Goal: Information Seeking & Learning: Compare options

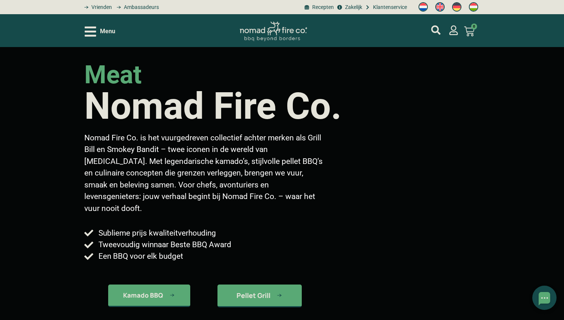
click at [97, 33] on div "Menu" at bounding box center [100, 31] width 31 height 13
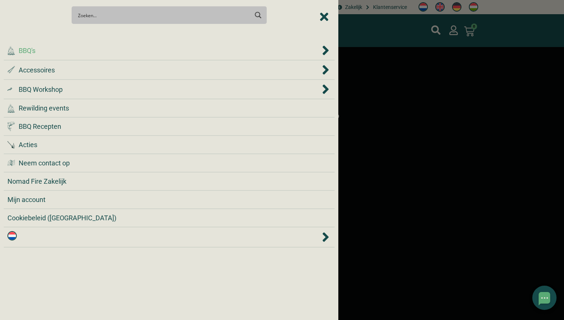
click at [100, 52] on div ".cls-1 { fill: #042e2c; } BBQ's" at bounding box center [163, 51] width 313 height 10
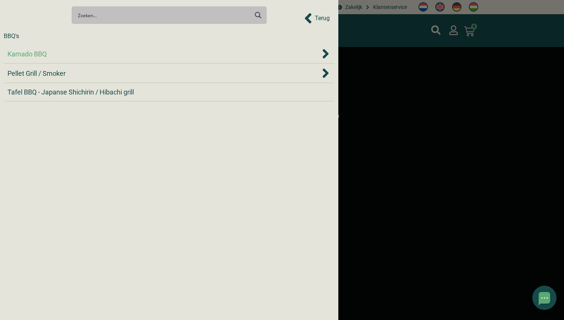
click at [37, 54] on span "Kamado BBQ" at bounding box center [26, 54] width 39 height 10
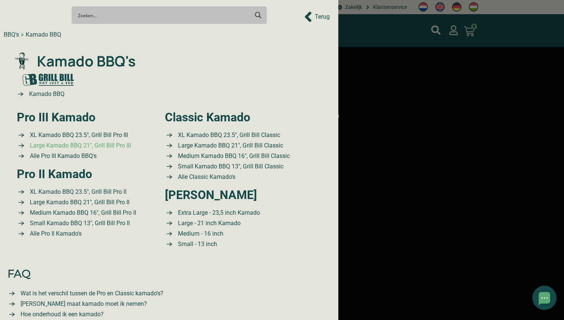
click at [90, 147] on span "Large Kamado BBQ 21″, Grill Bill Pro III" at bounding box center [79, 145] width 103 height 9
click at [74, 153] on span "Alle Pro III Kamado BBQ's" at bounding box center [62, 156] width 69 height 9
click at [95, 202] on span "Large Kamado BBQ 21″, Grill Bill Pro II" at bounding box center [79, 202] width 102 height 9
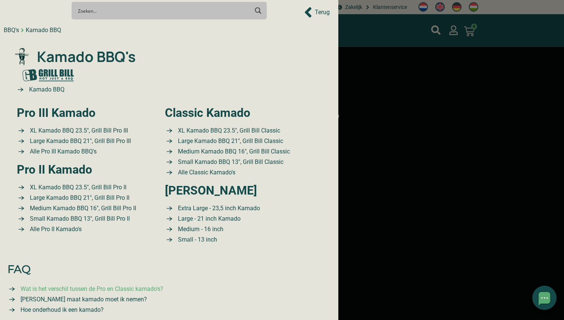
click at [143, 289] on span "Wat is het verschil tussen de Pro en Classic kamado's?" at bounding box center [91, 288] width 145 height 9
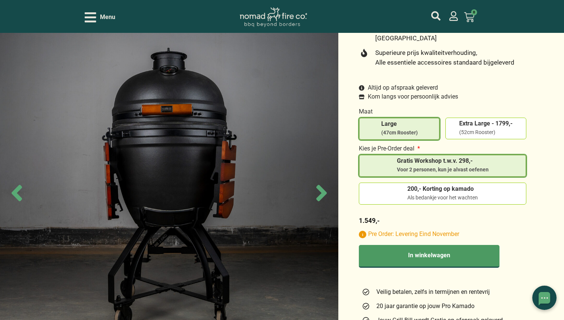
scroll to position [247, 0]
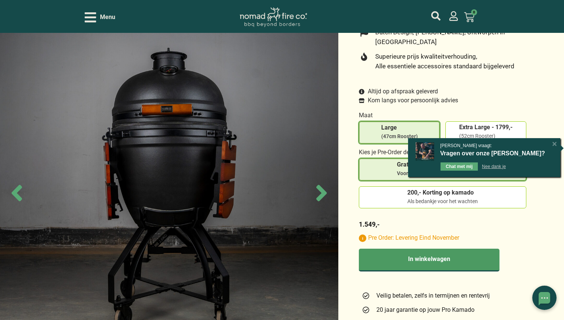
click at [553, 144] on div "[X]" at bounding box center [554, 143] width 7 height 7
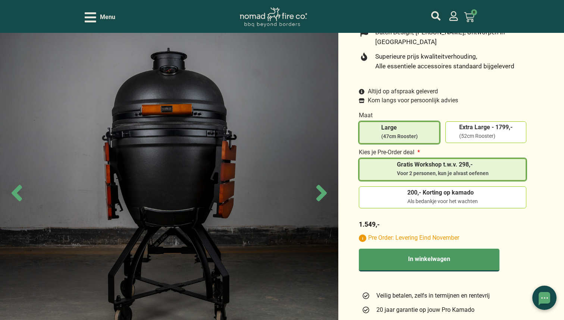
click at [474, 162] on span "Gratis Workshop t.w.v. 298,-" at bounding box center [443, 166] width 92 height 8
click at [0, 0] on input "Gratis Workshop t.w.v. 298,- Voor 2 personen, kun je alvast oefenen" at bounding box center [0, 0] width 0 height 0
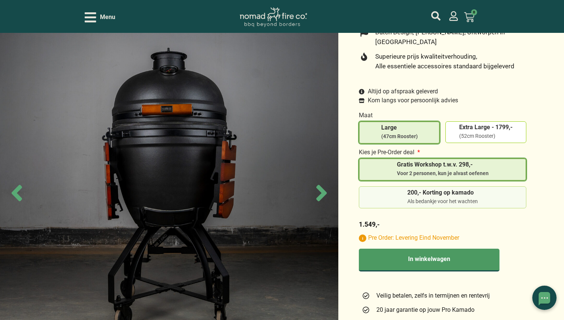
click at [467, 190] on span "200,- Korting op kamado" at bounding box center [443, 193] width 71 height 6
click at [0, 0] on input "200,- Korting op kamado Als bedankje voor het wachten" at bounding box center [0, 0] width 0 height 0
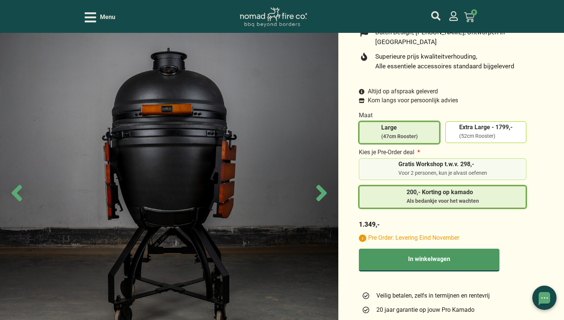
click at [450, 161] on span "Gratis Workshop t.w.v. 298,-" at bounding box center [443, 164] width 89 height 6
click at [0, 0] on input "Gratis Workshop t.w.v. 298,- Voor 2 personen, kun je alvast oefenen" at bounding box center [0, 0] width 0 height 0
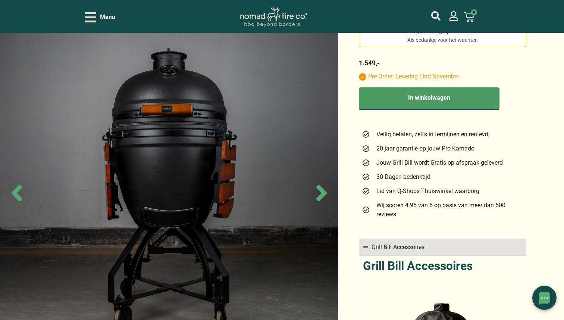
scroll to position [399, 0]
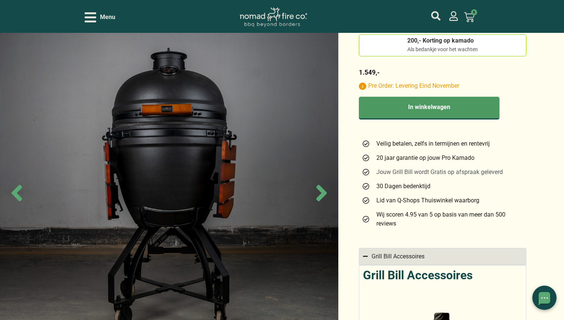
click at [404, 168] on span "Jouw Grill Bill wordt Gratis op afspraak geleverd" at bounding box center [439, 172] width 128 height 9
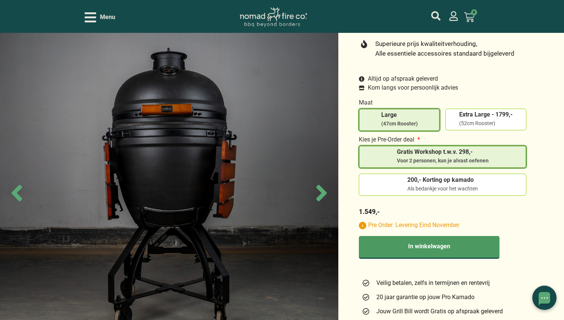
scroll to position [254, 0]
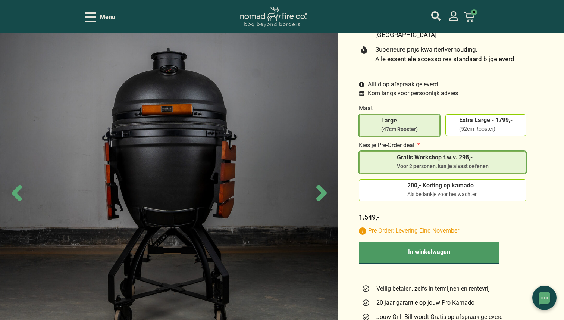
click at [413, 155] on span "Gratis Workshop t.w.v. 298,-" at bounding box center [443, 158] width 92 height 6
click at [0, 0] on input "Gratis Workshop t.w.v. 298,- Voor 2 personen, kun je alvast oefenen" at bounding box center [0, 0] width 0 height 0
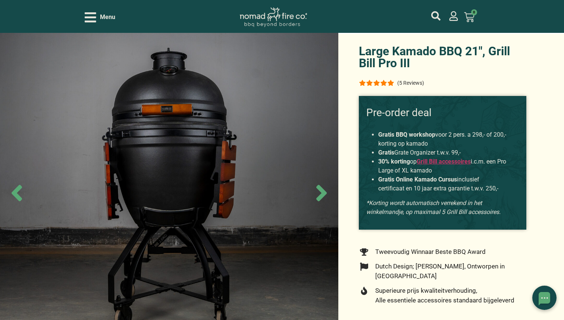
scroll to position [12, 0]
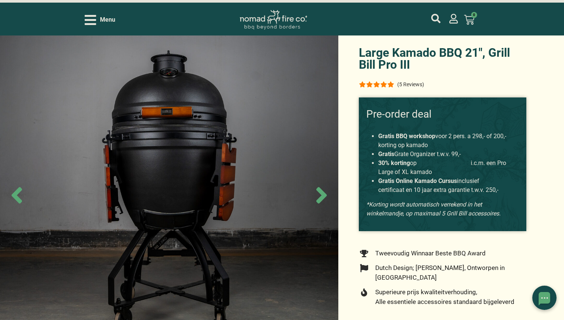
click at [437, 163] on link "Grill Bill accessoires" at bounding box center [444, 162] width 54 height 7
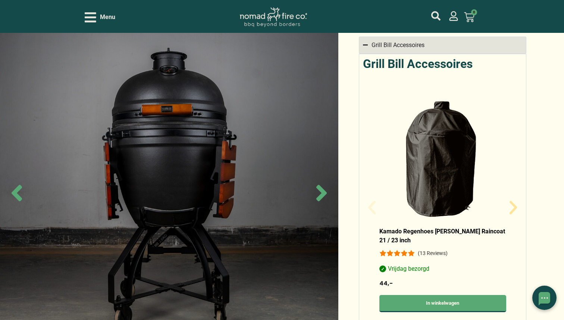
scroll to position [595, 0]
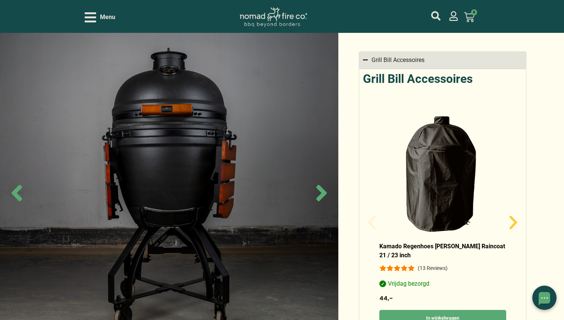
click at [515, 216] on icon "Volgende slide" at bounding box center [513, 222] width 7 height 13
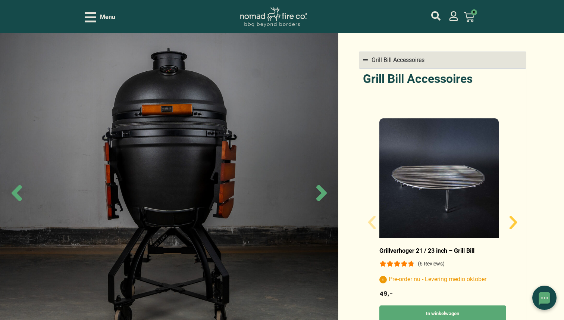
click at [515, 216] on icon "Volgende slide" at bounding box center [513, 222] width 7 height 13
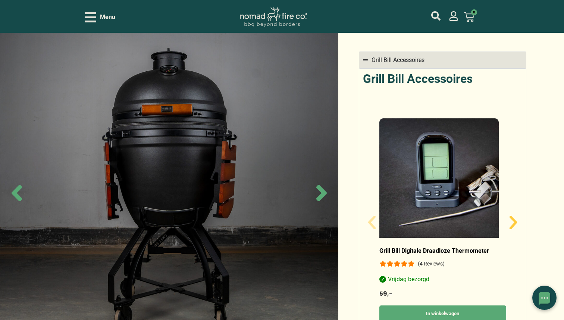
click at [515, 216] on icon "Volgende slide" at bounding box center [513, 222] width 7 height 13
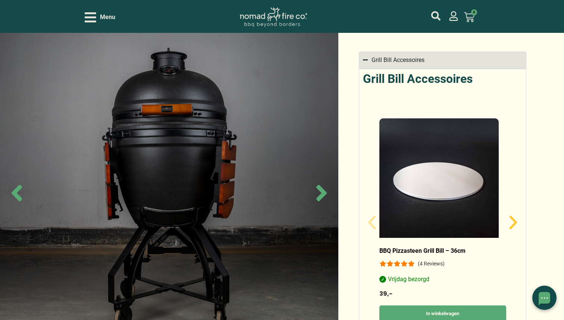
click at [515, 216] on icon "Volgende slide" at bounding box center [513, 222] width 7 height 13
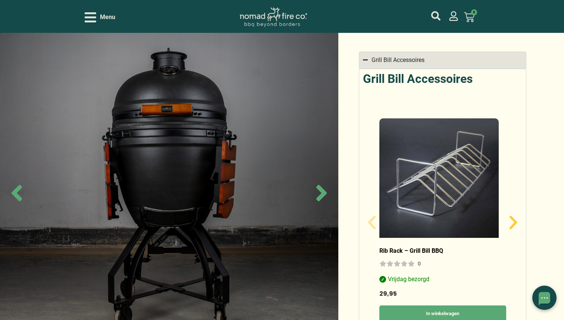
click at [515, 216] on icon "Volgende slide" at bounding box center [513, 222] width 7 height 13
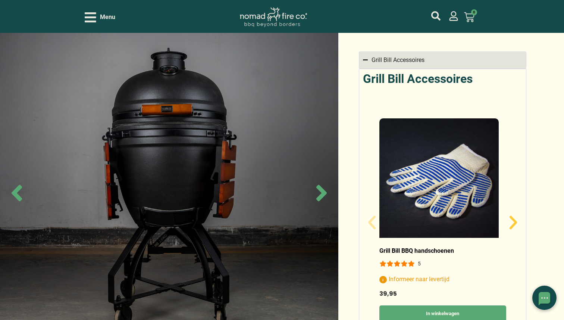
click at [515, 216] on icon "Volgende slide" at bounding box center [513, 222] width 7 height 13
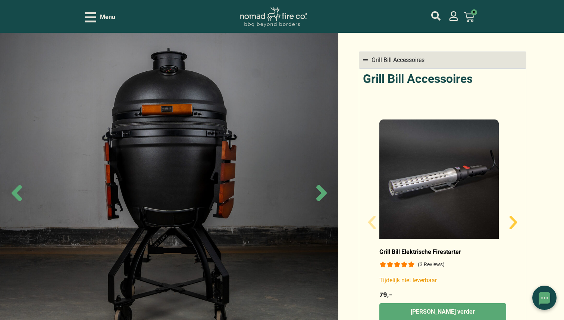
click at [515, 216] on icon "Volgende slide" at bounding box center [513, 222] width 7 height 13
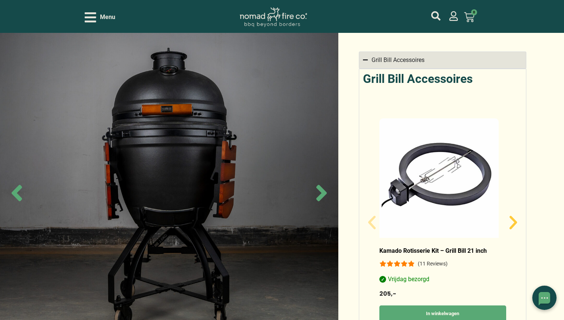
click at [515, 216] on icon "Volgende slide" at bounding box center [513, 222] width 7 height 13
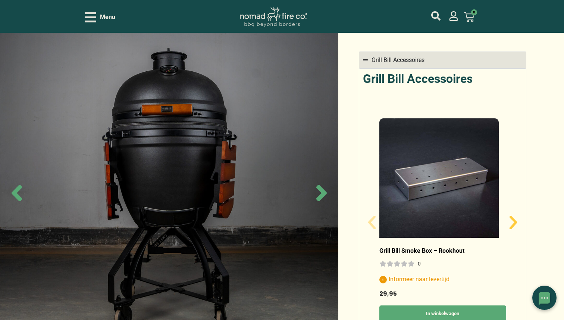
click at [515, 216] on icon "Volgende slide" at bounding box center [513, 222] width 7 height 13
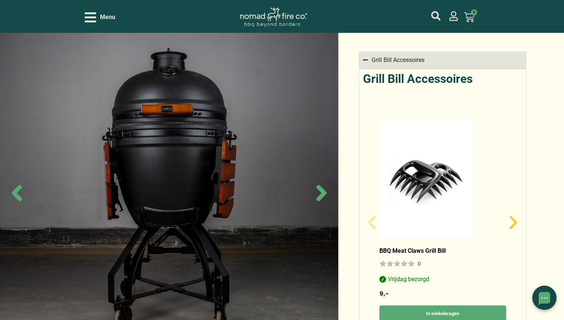
click at [515, 216] on icon "Volgende slide" at bounding box center [513, 222] width 7 height 13
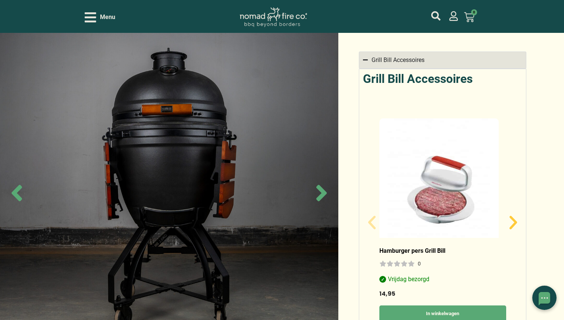
click at [515, 216] on icon "Volgende slide" at bounding box center [513, 222] width 7 height 13
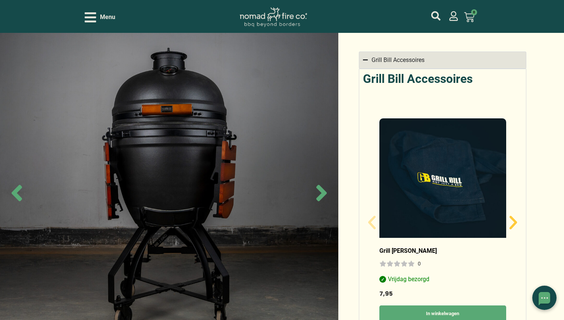
click at [515, 216] on icon "Volgende slide" at bounding box center [513, 222] width 7 height 13
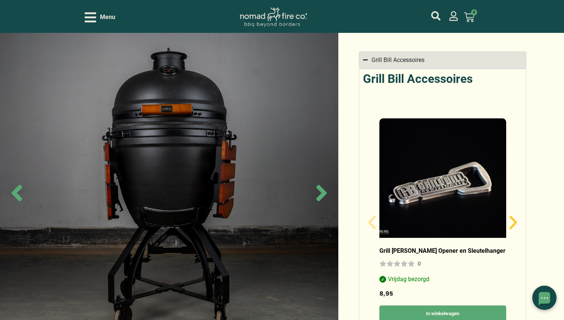
click at [515, 216] on icon "Volgende slide" at bounding box center [513, 222] width 7 height 13
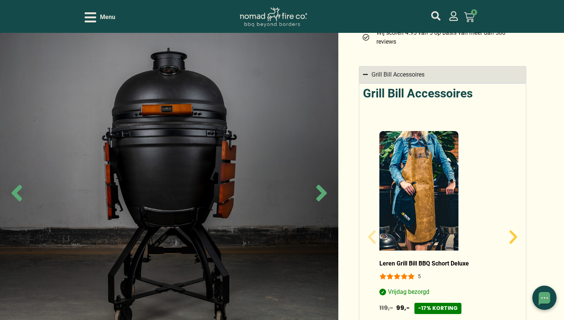
scroll to position [580, 0]
click at [514, 228] on icon "Volgende slide" at bounding box center [514, 237] width 18 height 18
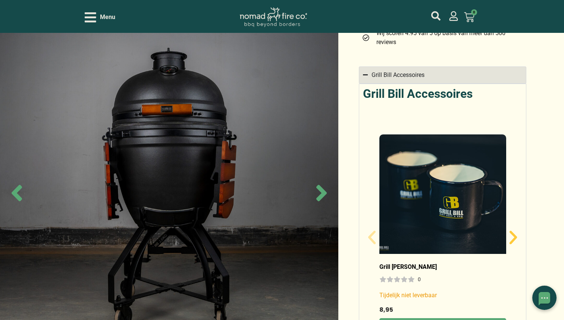
click at [514, 228] on icon "Volgende slide" at bounding box center [514, 237] width 18 height 18
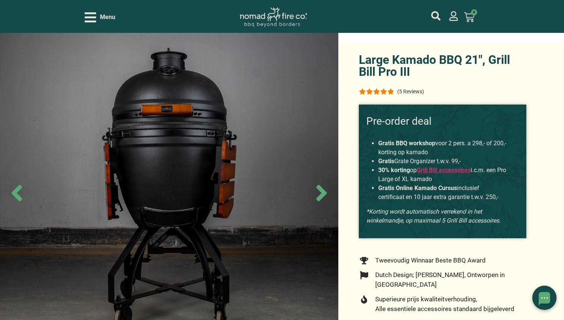
scroll to position [0, 0]
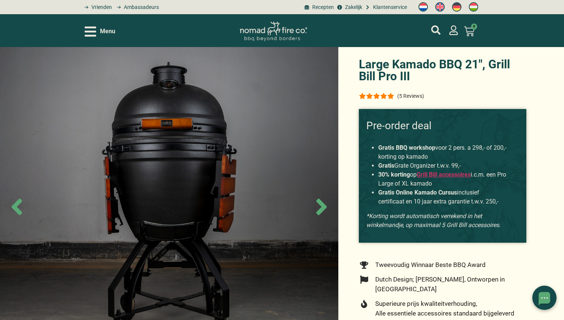
scroll to position [12, 0]
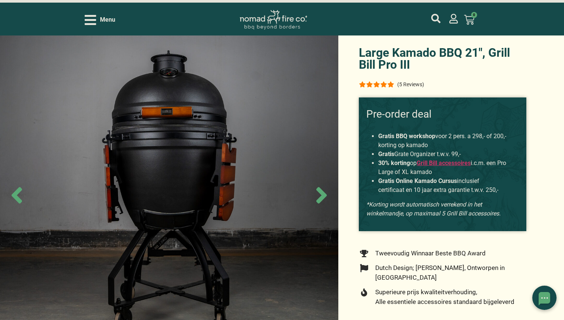
click at [413, 87] on div "(5 Reviews)" at bounding box center [410, 84] width 27 height 7
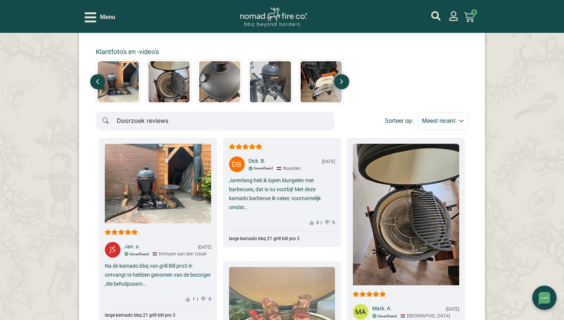
scroll to position [4128, 0]
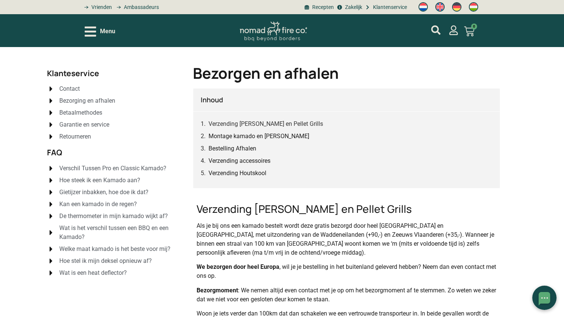
click at [144, 216] on span "De thermometer in mijn kamado wijkt af?" at bounding box center [112, 216] width 110 height 9
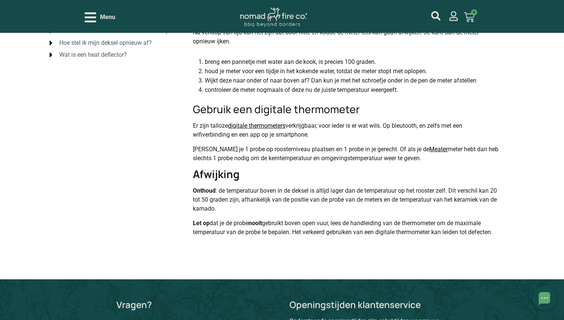
scroll to position [219, 0]
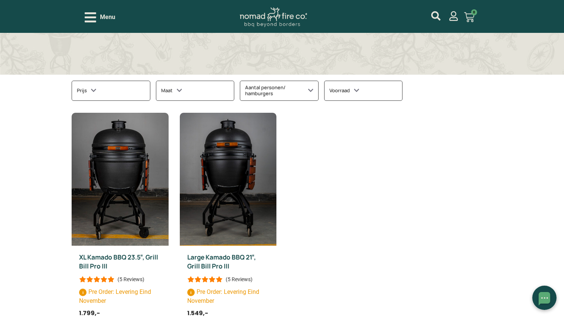
scroll to position [305, 0]
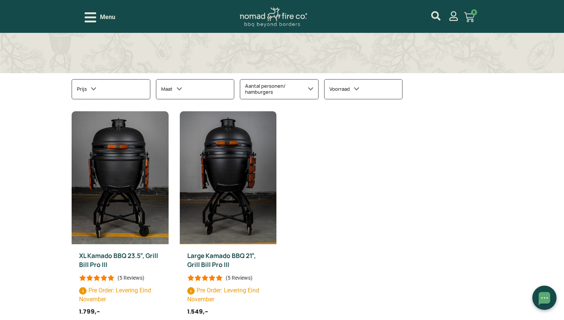
click at [293, 90] on h3 "Aantal personen/ hamburgers" at bounding box center [279, 89] width 68 height 10
click at [358, 91] on icon at bounding box center [356, 88] width 5 height 7
click at [344, 205] on div "XL Kamado BBQ 23.5″, Grill Bill Pro III (5 Reviews) Pre Order: Levering Eind No…" at bounding box center [282, 233] width 421 height 244
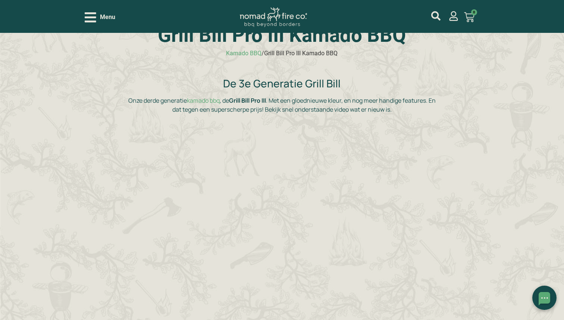
scroll to position [50, 0]
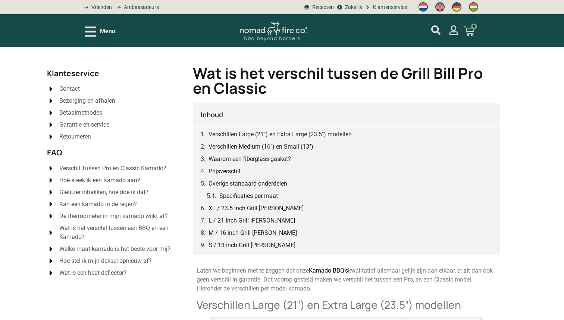
scroll to position [10, 0]
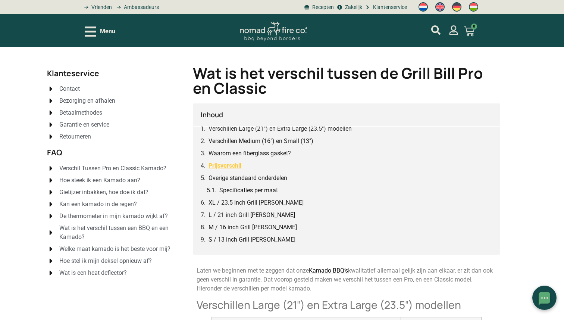
click at [234, 168] on link "Prijsverschil" at bounding box center [225, 165] width 33 height 9
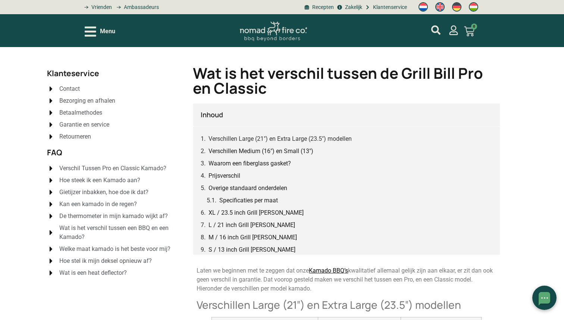
click at [91, 126] on span "Garantie en service" at bounding box center [83, 124] width 52 height 9
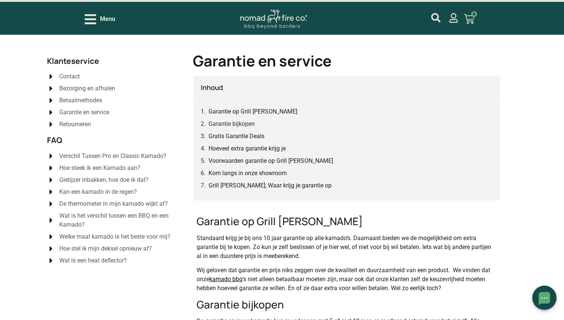
scroll to position [14, 0]
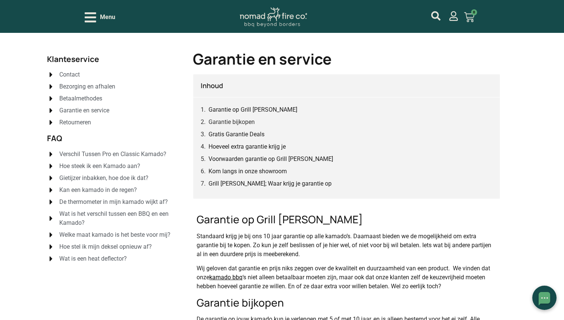
click at [79, 100] on span "Betaalmethodes" at bounding box center [79, 98] width 45 height 9
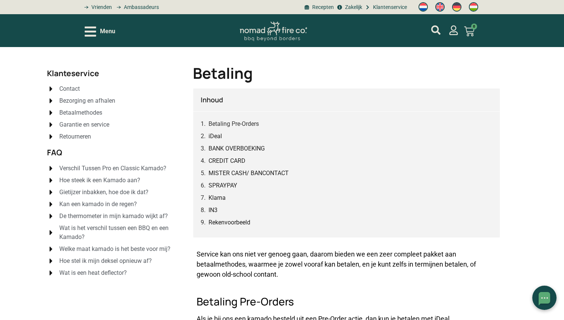
click at [73, 88] on span "Contact" at bounding box center [68, 88] width 22 height 9
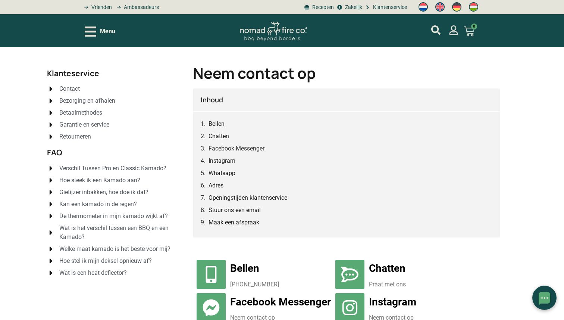
click at [215, 124] on link "Bellen" at bounding box center [217, 123] width 16 height 9
click at [87, 203] on span "Kan een kamado in de regen?" at bounding box center [96, 204] width 79 height 9
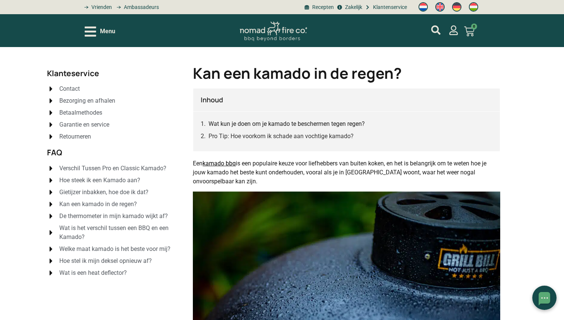
click at [93, 35] on icon "Open/Close Menu" at bounding box center [91, 31] width 12 height 10
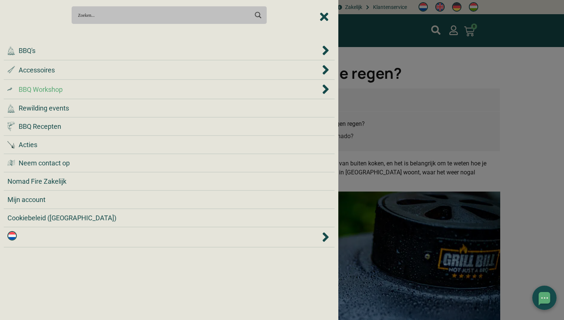
click at [55, 94] on div ".cls-1 { fill: #042e2c; } BBQ Workshop" at bounding box center [169, 89] width 324 height 11
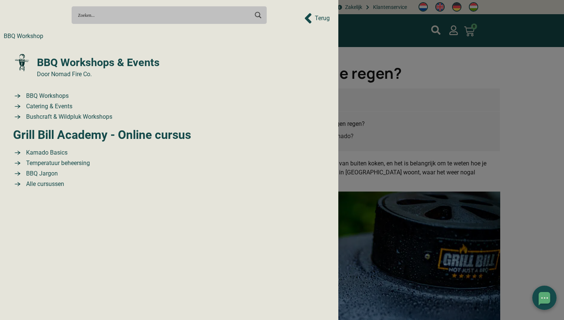
click at [55, 94] on span "BBQ Workshops" at bounding box center [46, 95] width 44 height 9
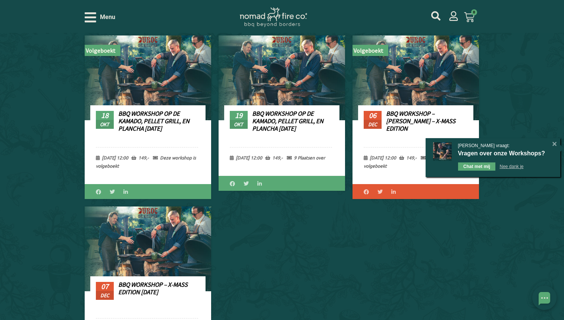
scroll to position [315, 0]
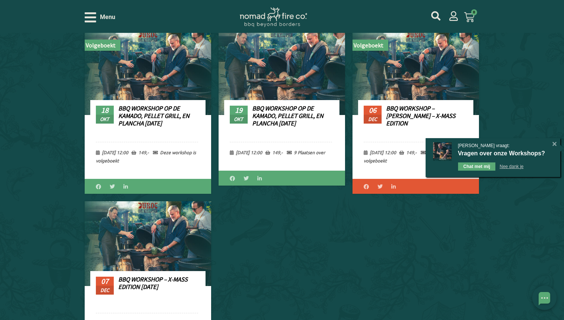
click at [283, 106] on link "BBQ Workshop op de Kamado, Pellet Grill, en Plancha [DATE]" at bounding box center [287, 116] width 71 height 24
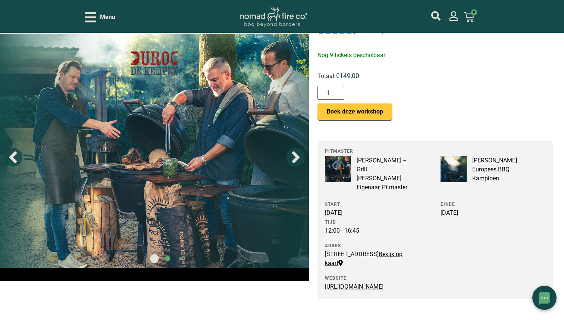
scroll to position [75, 0]
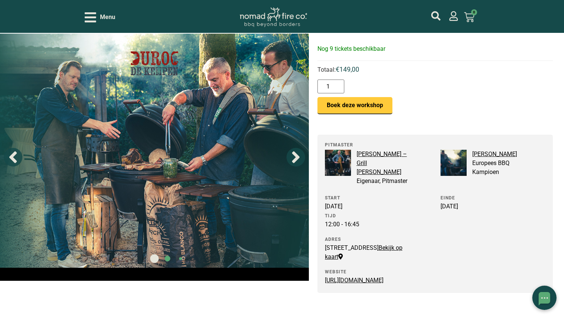
click at [386, 155] on link "[PERSON_NAME] – Grill [PERSON_NAME]" at bounding box center [382, 162] width 50 height 25
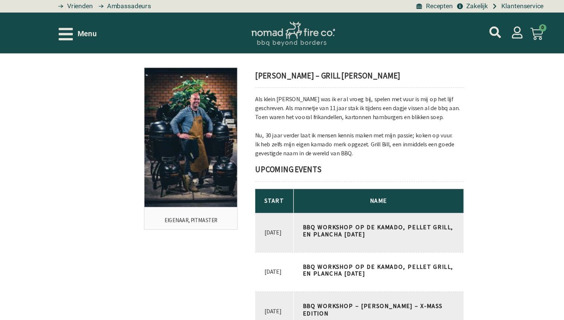
click at [96, 29] on icon "Open/Close Menu" at bounding box center [91, 27] width 12 height 13
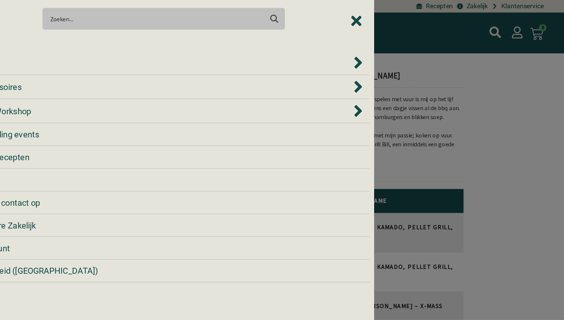
click at [419, 100] on div at bounding box center [282, 160] width 564 height 320
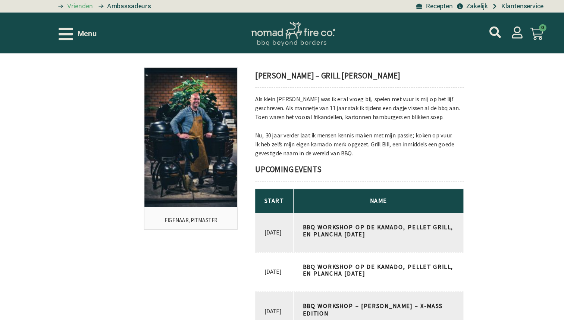
click at [106, 6] on span "Vrienden" at bounding box center [101, 5] width 22 height 8
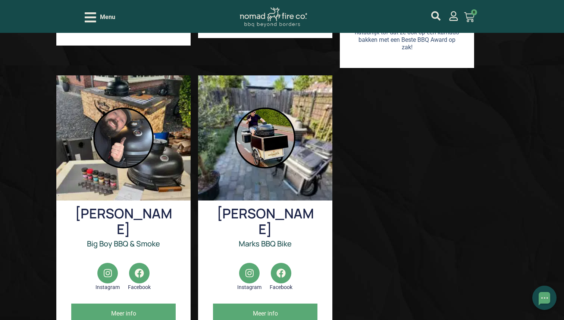
scroll to position [506, 0]
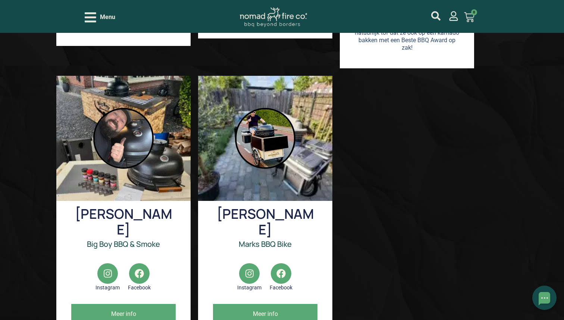
click at [266, 304] on span "Meer info" at bounding box center [265, 314] width 104 height 20
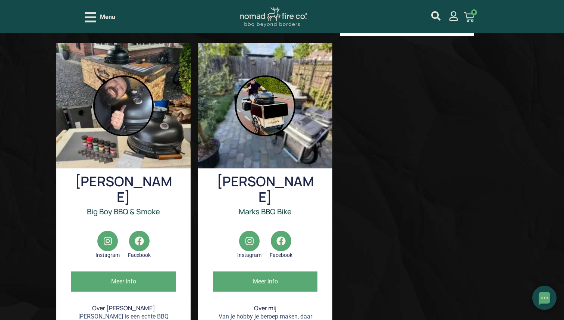
scroll to position [547, 0]
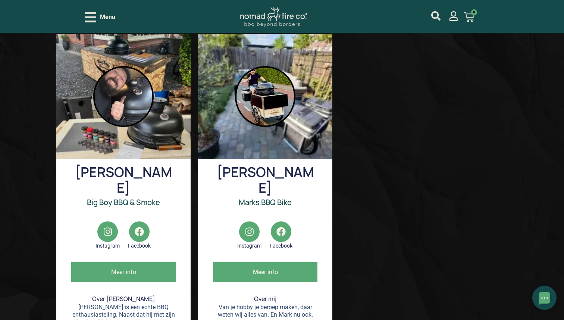
click at [271, 262] on span "Meer info" at bounding box center [265, 272] width 104 height 20
click at [124, 262] on span "Meer info" at bounding box center [123, 272] width 104 height 20
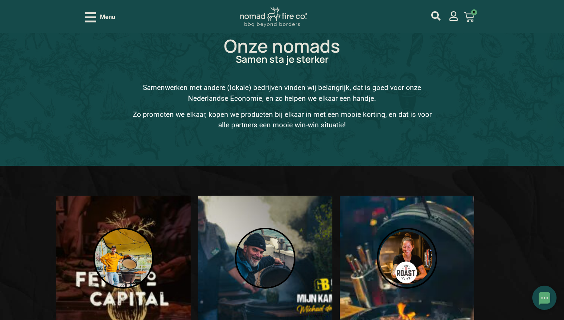
scroll to position [21, 0]
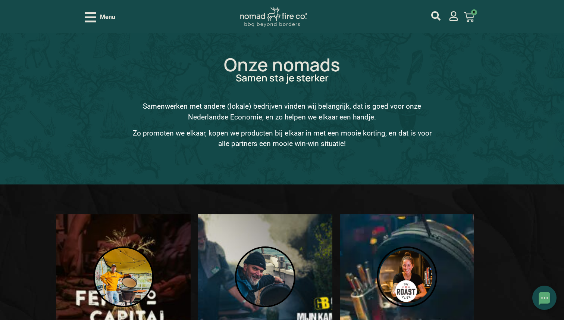
click at [92, 18] on icon "Open/Close Menu" at bounding box center [91, 17] width 12 height 13
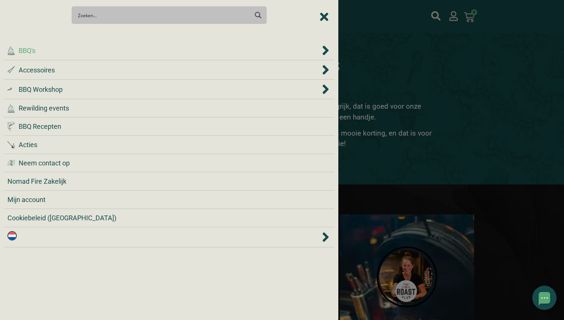
click at [180, 53] on div ".cls-1 { fill: #042e2c; } BBQ's" at bounding box center [163, 51] width 313 height 10
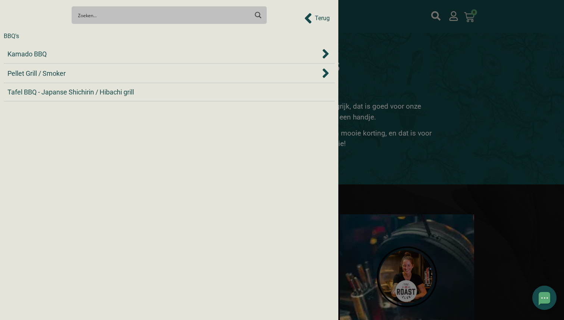
click at [180, 53] on div "Kamado BBQ" at bounding box center [163, 54] width 313 height 10
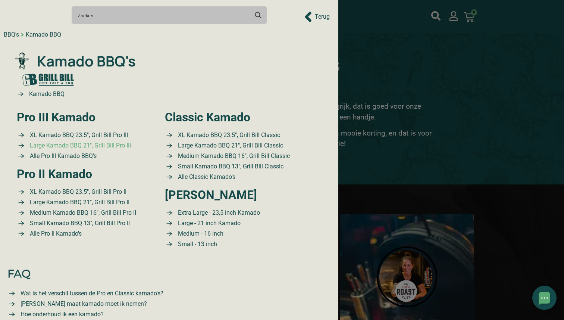
click at [92, 145] on span "Large Kamado BBQ 21″, Grill Bill Pro III" at bounding box center [79, 145] width 103 height 9
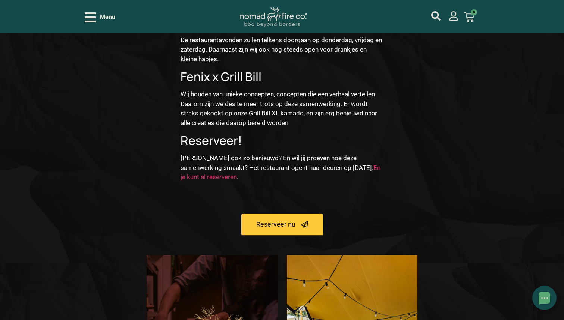
scroll to position [680, 0]
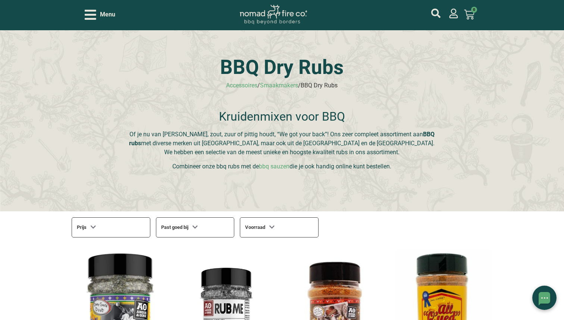
scroll to position [20, 0]
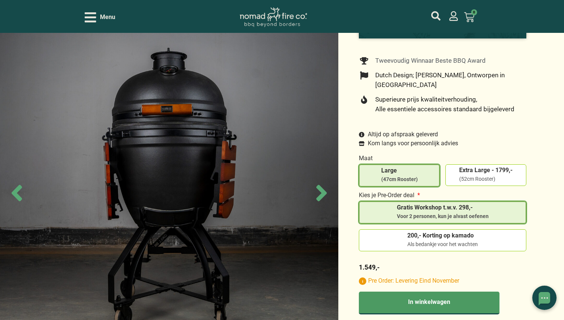
scroll to position [206, 0]
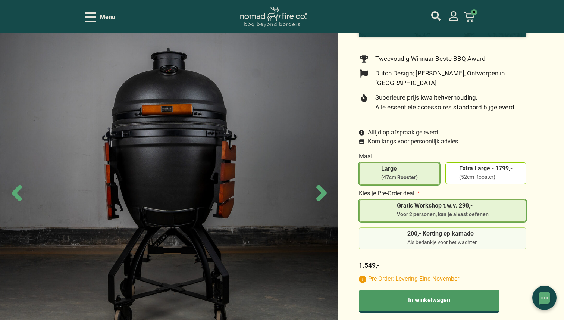
click at [415, 239] on div "Als bedankje voor het wachten" at bounding box center [443, 242] width 71 height 7
click at [0, 0] on input "200,- Korting op kamado Als bedankje voor het wachten" at bounding box center [0, 0] width 0 height 0
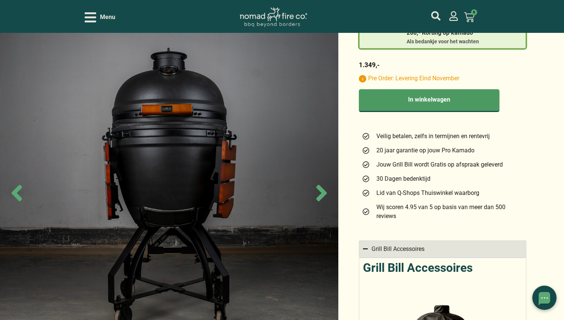
scroll to position [408, 0]
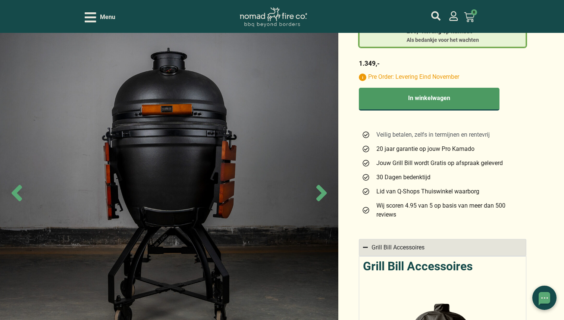
click at [393, 130] on span "Veilig betalen, zelfs in termijnen en rentevrij" at bounding box center [432, 134] width 115 height 9
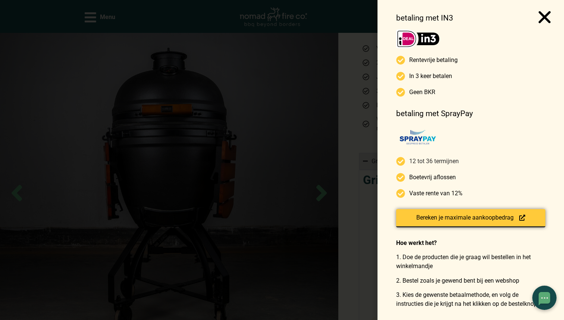
scroll to position [0, 0]
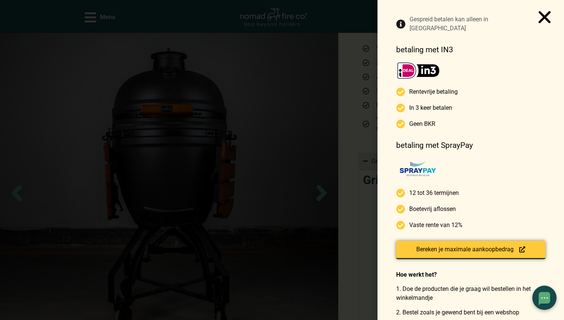
click at [547, 16] on use "Close" at bounding box center [545, 17] width 12 height 12
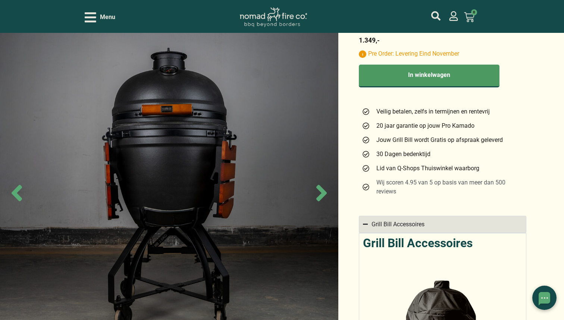
scroll to position [433, 0]
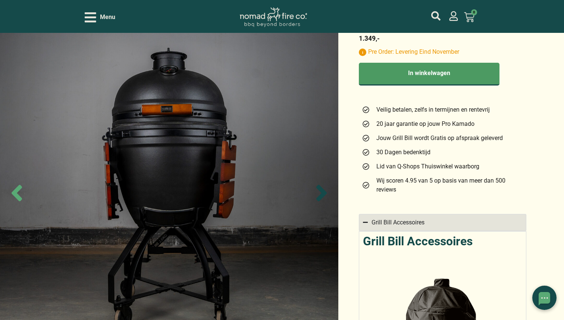
click at [325, 193] on icon "Next slide" at bounding box center [321, 193] width 10 height 16
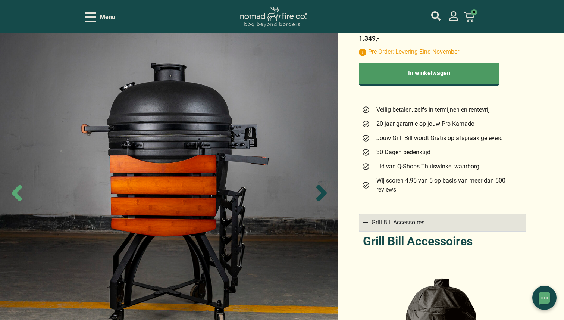
click at [325, 193] on icon "Next slide" at bounding box center [321, 193] width 10 height 16
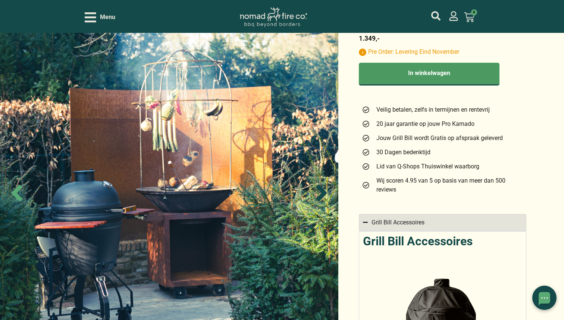
click at [325, 193] on icon "Next slide" at bounding box center [321, 193] width 10 height 16
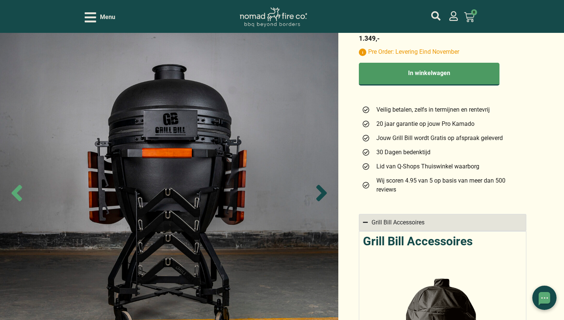
click at [325, 193] on icon "Next slide" at bounding box center [321, 193] width 10 height 16
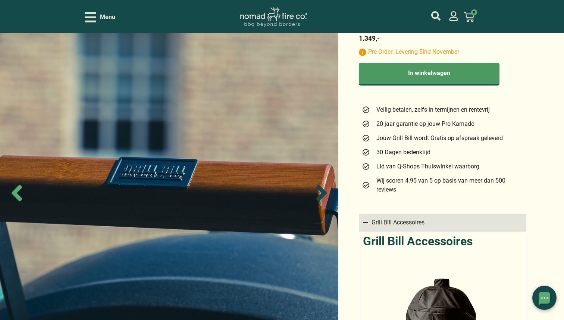
click at [325, 193] on icon "Next slide" at bounding box center [321, 193] width 10 height 16
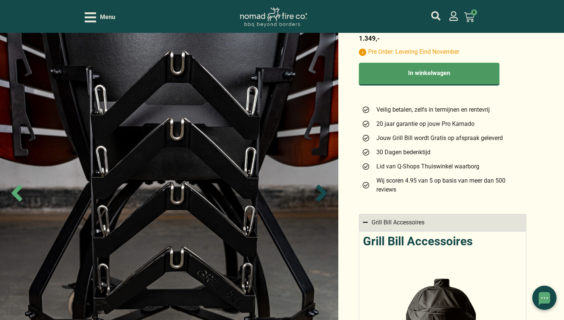
click at [325, 193] on icon "Next slide" at bounding box center [321, 193] width 10 height 16
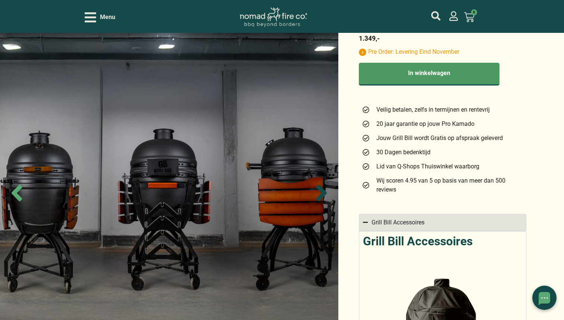
click at [325, 193] on icon "Next slide" at bounding box center [321, 193] width 10 height 16
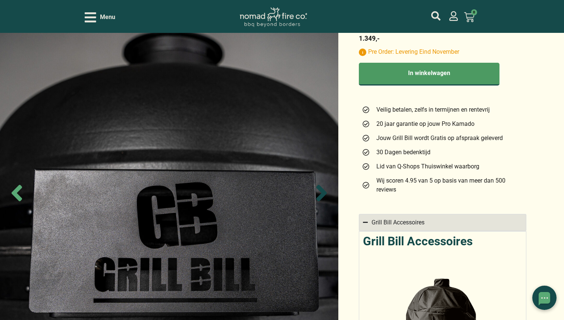
click at [325, 193] on icon "Next slide" at bounding box center [321, 193] width 10 height 16
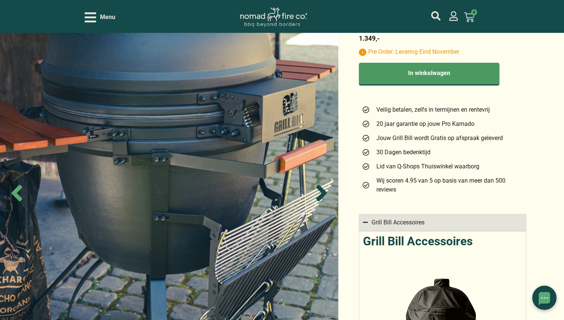
click at [325, 193] on icon "Next slide" at bounding box center [321, 193] width 10 height 16
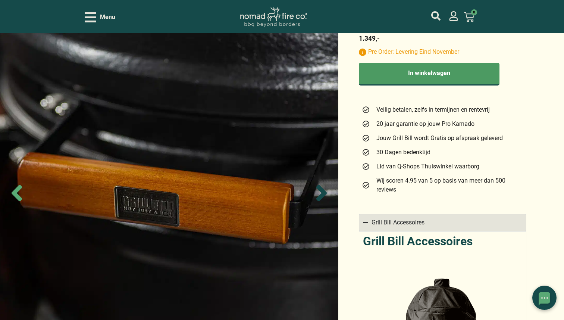
click at [325, 193] on icon "Next slide" at bounding box center [321, 193] width 10 height 16
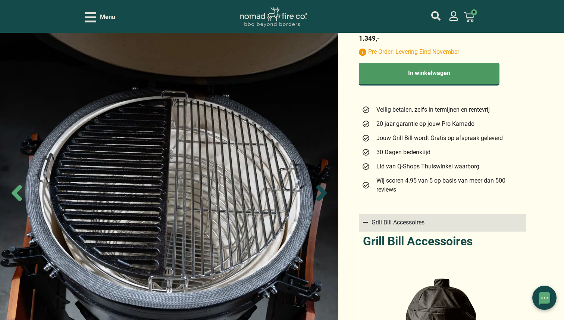
click at [325, 193] on icon "Next slide" at bounding box center [321, 193] width 10 height 16
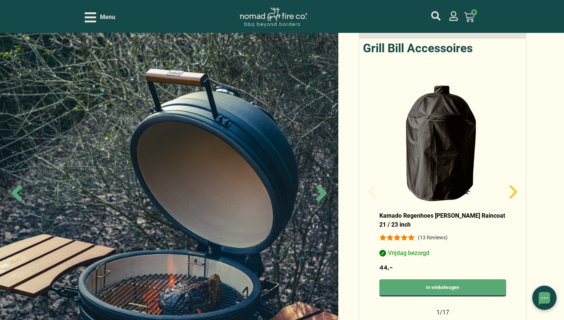
scroll to position [626, 0]
click at [514, 183] on icon "Volgende slide" at bounding box center [514, 191] width 18 height 18
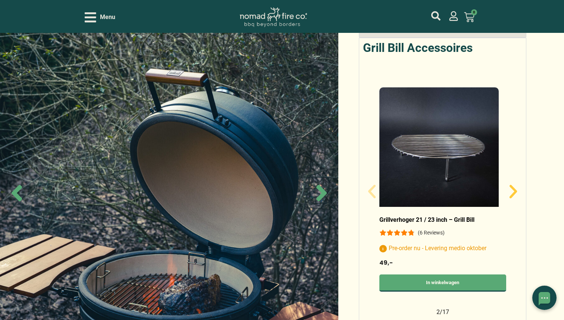
click at [514, 183] on icon "Volgende slide" at bounding box center [514, 191] width 18 height 18
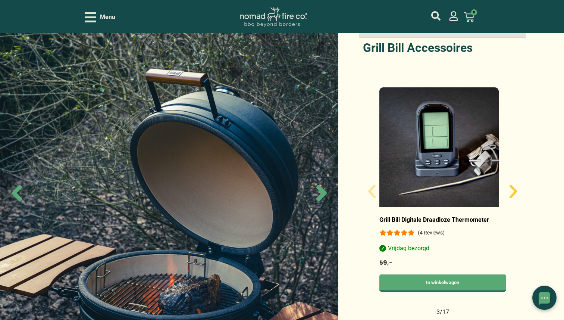
click at [514, 183] on icon "Volgende slide" at bounding box center [514, 191] width 18 height 18
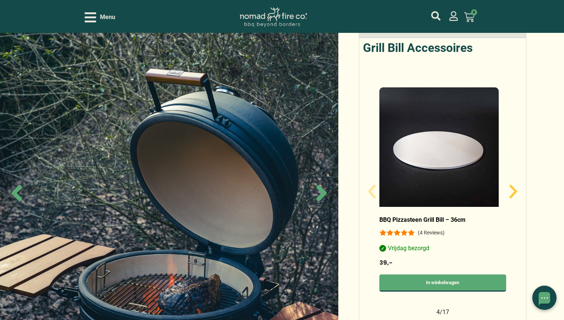
click at [514, 183] on icon "Volgende slide" at bounding box center [514, 191] width 18 height 18
click at [457, 149] on img "5 / 17" at bounding box center [439, 146] width 119 height 119
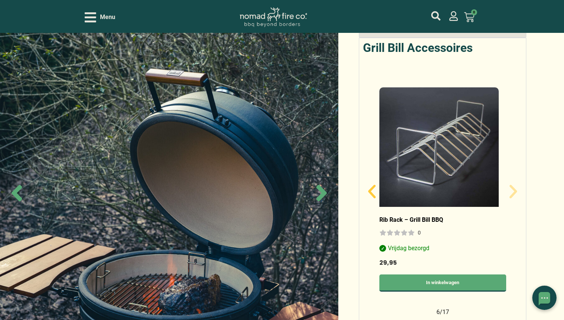
click at [372, 182] on icon "Vorige slide" at bounding box center [372, 191] width 18 height 18
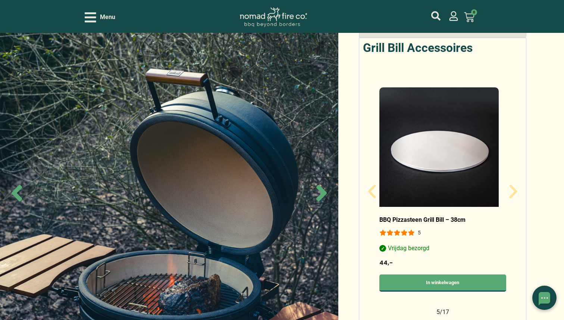
click at [422, 216] on link "BBQ Pizzasteen Grill Bill – 38cm" at bounding box center [423, 219] width 86 height 7
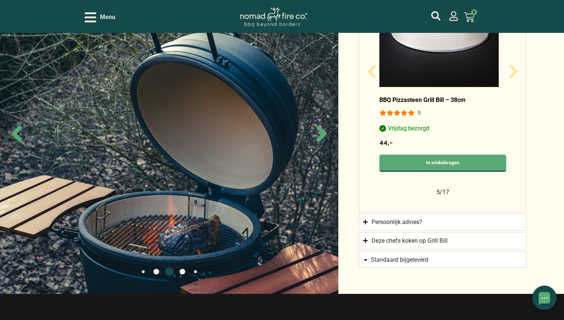
scroll to position [751, 0]
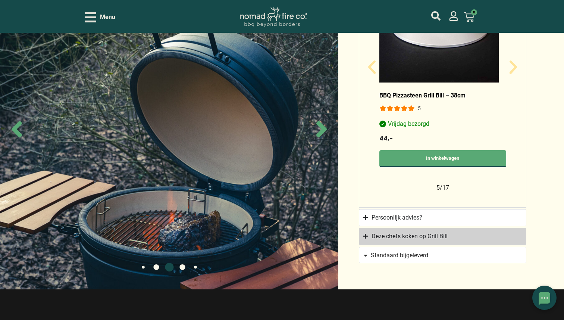
click at [368, 228] on summary "Deze chefs koken op Grill Bill" at bounding box center [443, 236] width 168 height 17
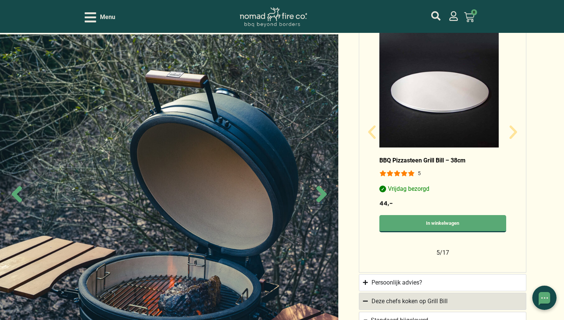
scroll to position [671, 0]
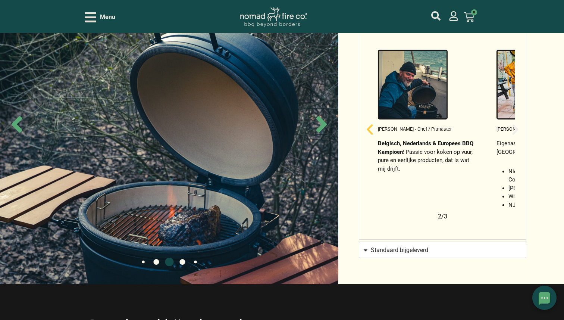
click at [516, 123] on icon "Volgende slide" at bounding box center [516, 130] width 14 height 14
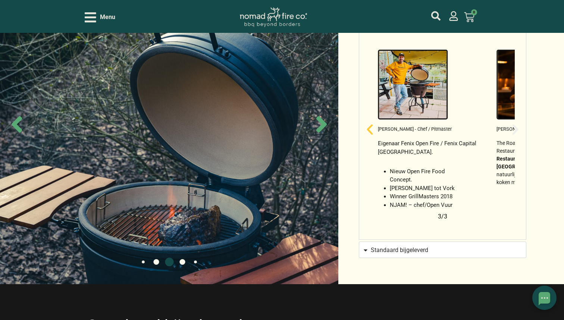
click at [516, 123] on icon "Volgende slide" at bounding box center [516, 130] width 14 height 14
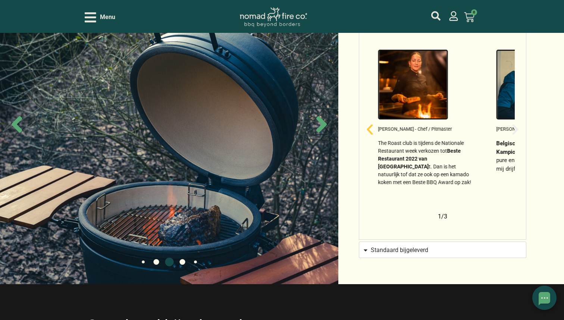
click at [516, 123] on icon "Volgende slide" at bounding box center [516, 130] width 14 height 14
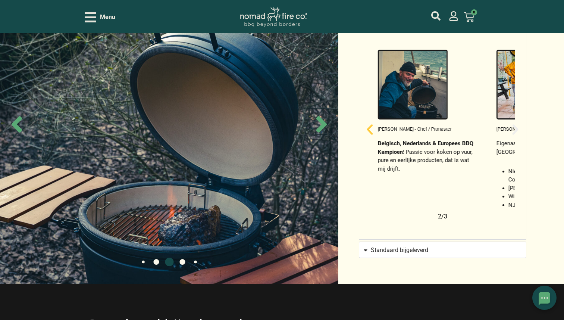
click at [516, 123] on icon "Volgende slide" at bounding box center [516, 130] width 14 height 14
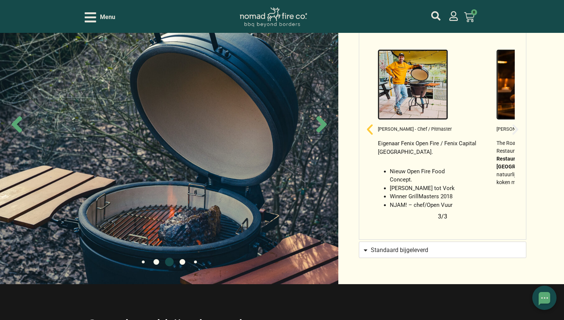
click at [516, 123] on icon "Volgende slide" at bounding box center [516, 130] width 14 height 14
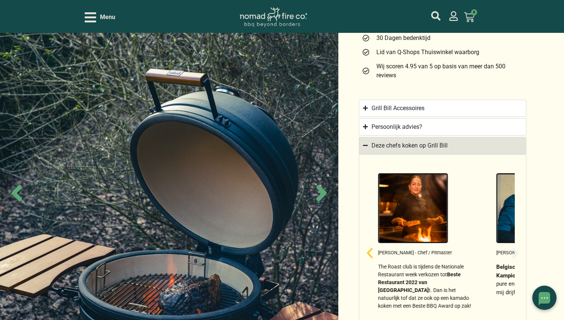
scroll to position [516, 0]
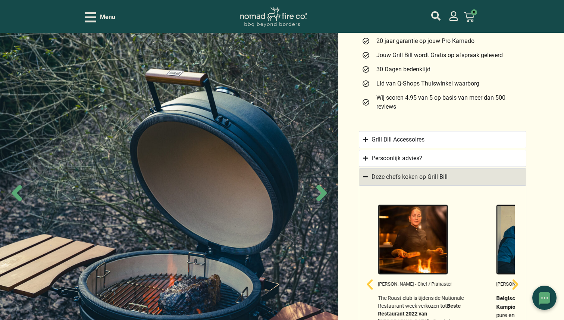
click at [368, 174] on icon "Accordion. Open links with Enter or Space, close with Escape, and navigate with…" at bounding box center [365, 177] width 5 height 6
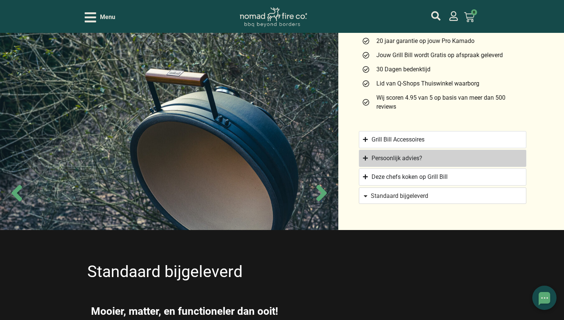
click at [367, 155] on icon "Accordion. Open links with Enter or Space, close with Escape, and navigate with…" at bounding box center [365, 158] width 5 height 6
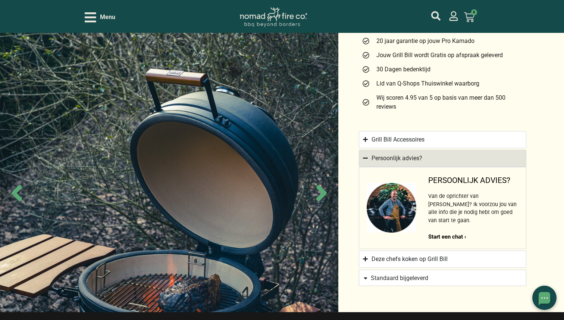
click at [366, 155] on icon "Accordion. Open links with Enter or Space, close with Escape, and navigate with…" at bounding box center [365, 158] width 5 height 6
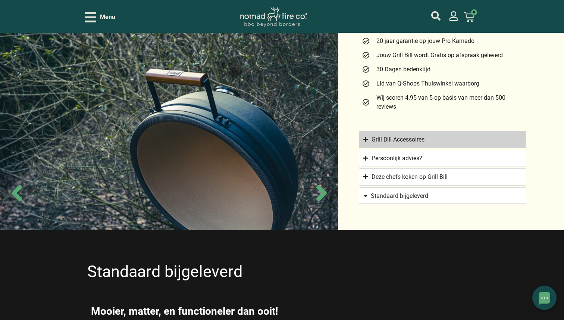
click at [365, 137] on icon "Accordion. Open links with Enter or Space, close with Escape, and navigate with…" at bounding box center [365, 139] width 5 height 5
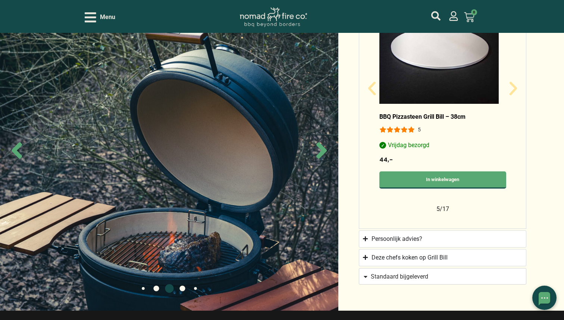
scroll to position [730, 0]
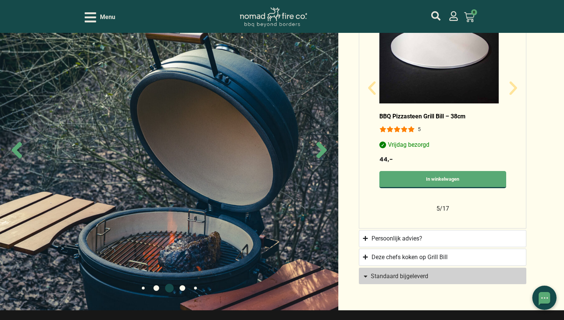
click at [365, 268] on link "Standaard bijgeleverd" at bounding box center [443, 276] width 168 height 16
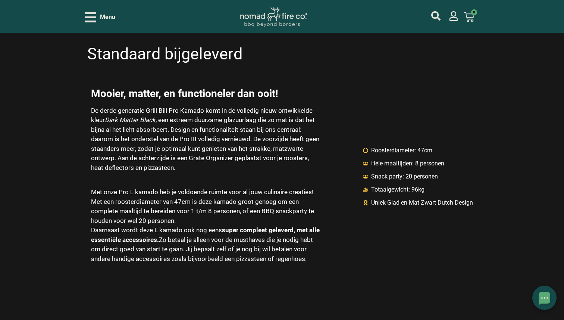
scroll to position [1026, 0]
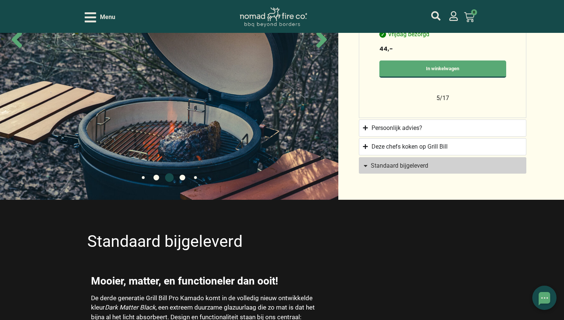
click at [374, 163] on span "Standaard bijgeleverd" at bounding box center [399, 166] width 57 height 6
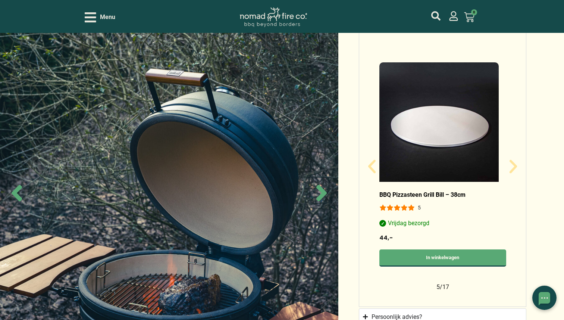
scroll to position [649, 0]
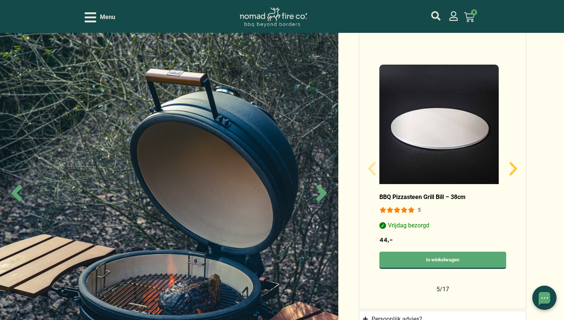
click at [515, 162] on icon "Volgende slide" at bounding box center [513, 168] width 7 height 13
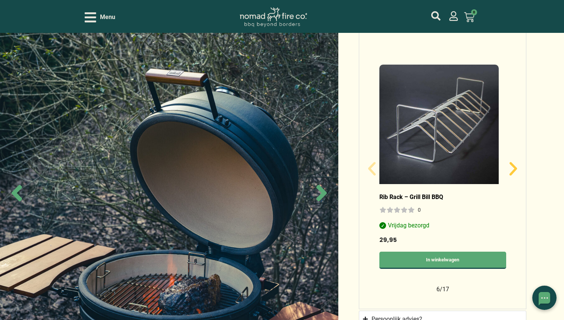
click at [515, 162] on icon "Volgende slide" at bounding box center [513, 168] width 7 height 13
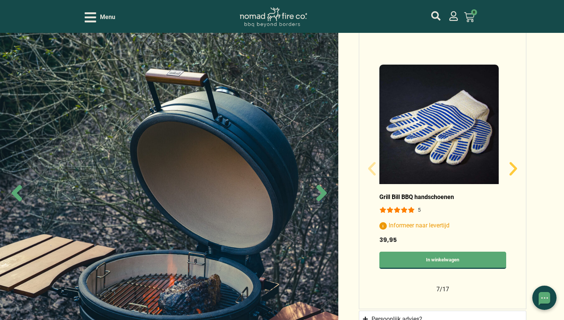
click at [515, 162] on icon "Volgende slide" at bounding box center [513, 168] width 7 height 13
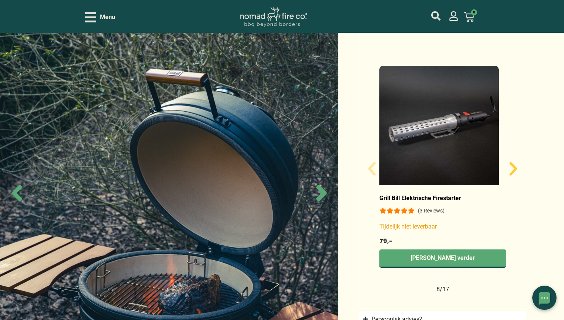
click at [515, 162] on icon "Volgende slide" at bounding box center [513, 168] width 7 height 13
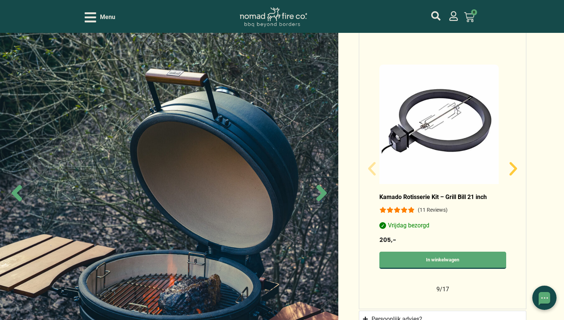
click at [515, 162] on icon "Volgende slide" at bounding box center [513, 168] width 7 height 13
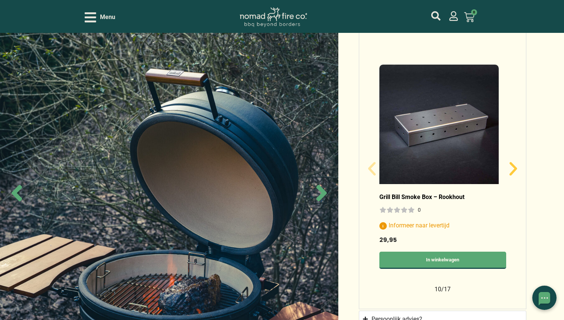
click at [515, 162] on icon "Volgende slide" at bounding box center [513, 168] width 7 height 13
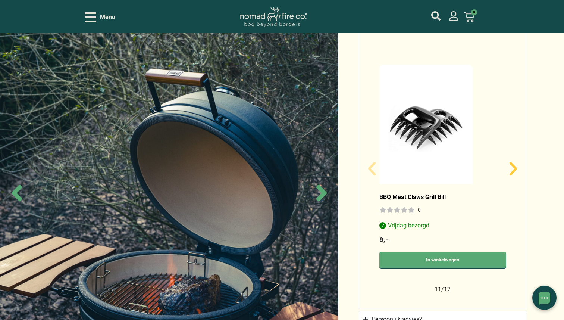
click at [515, 162] on icon "Volgende slide" at bounding box center [513, 168] width 7 height 13
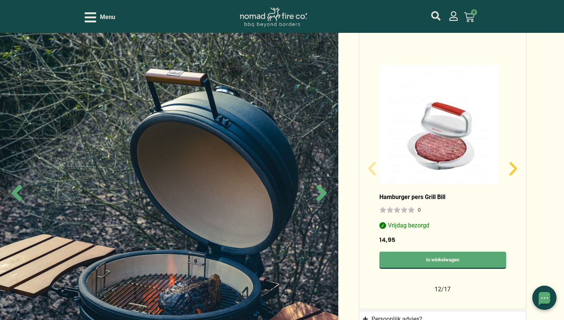
click at [515, 162] on icon "Volgende slide" at bounding box center [513, 168] width 7 height 13
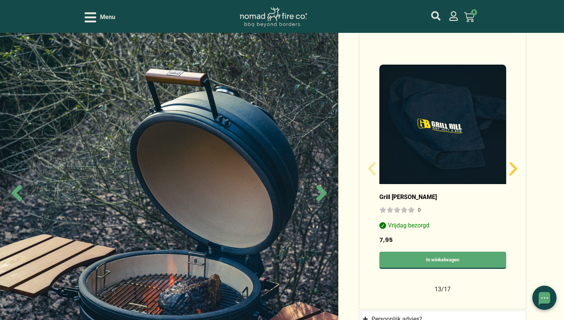
click at [515, 162] on icon "Volgende slide" at bounding box center [513, 168] width 7 height 13
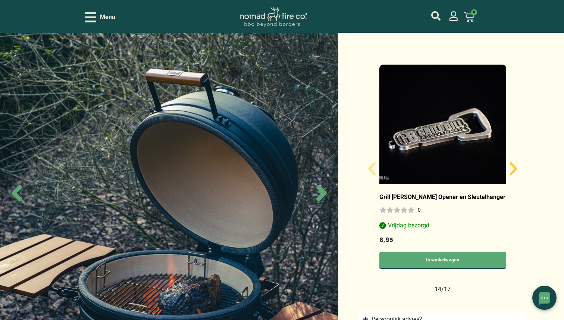
click at [515, 162] on icon "Volgende slide" at bounding box center [513, 168] width 7 height 13
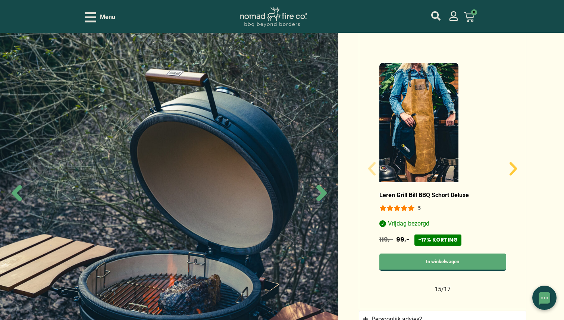
click at [515, 162] on icon "Volgende slide" at bounding box center [513, 168] width 7 height 13
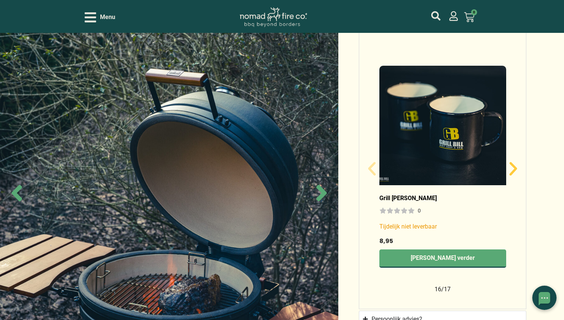
click at [515, 162] on icon "Volgende slide" at bounding box center [513, 168] width 7 height 13
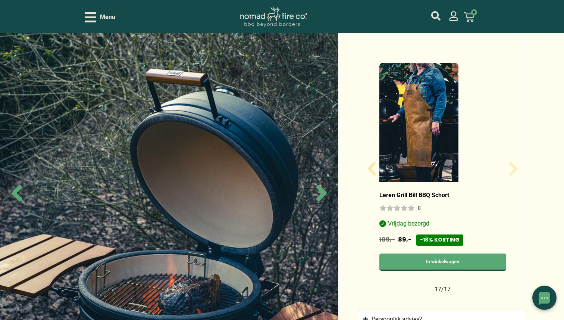
click at [515, 162] on icon "Volgende slide" at bounding box center [513, 168] width 7 height 13
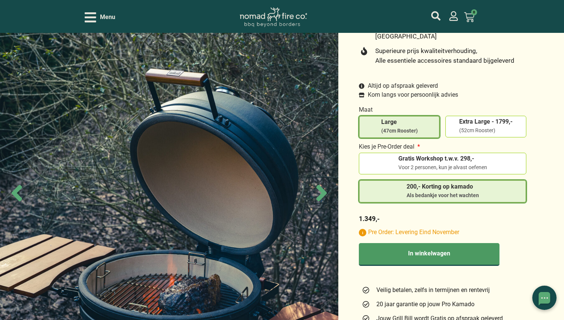
scroll to position [255, 0]
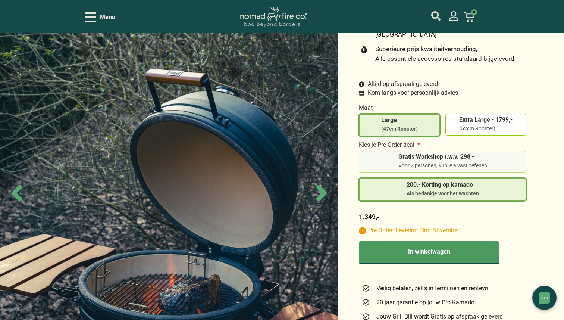
click at [418, 154] on span "Gratis Workshop t.w.v. 298,-" at bounding box center [443, 157] width 89 height 6
click at [0, 0] on input "Gratis Workshop t.w.v. 298,- Voor 2 personen, kun je alvast oefenen" at bounding box center [0, 0] width 0 height 0
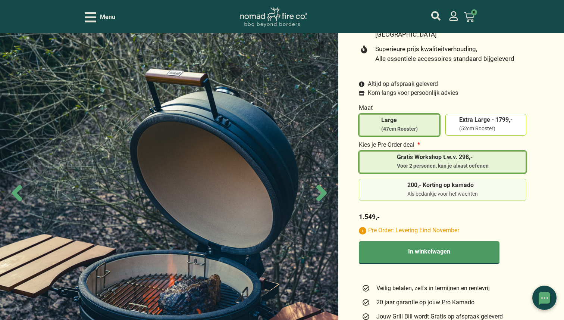
click at [412, 182] on span "200,- Korting op kamado" at bounding box center [443, 185] width 71 height 6
click at [0, 0] on input "200,- Korting op kamado Als bedankje voor het wachten" at bounding box center [0, 0] width 0 height 0
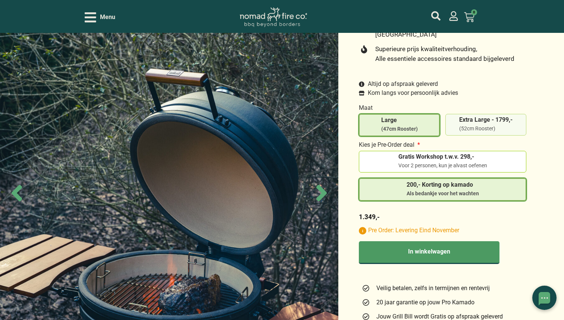
click at [467, 125] on div "(52cm Rooster)" at bounding box center [485, 128] width 53 height 7
click at [0, 0] on input "Extra Large - 1799,- (52cm Rooster)" at bounding box center [0, 0] width 0 height 0
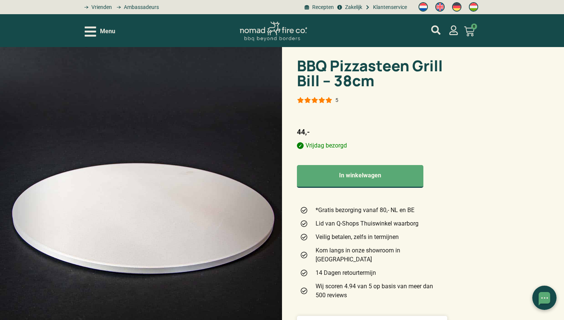
click at [320, 100] on div at bounding box center [314, 100] width 35 height 6
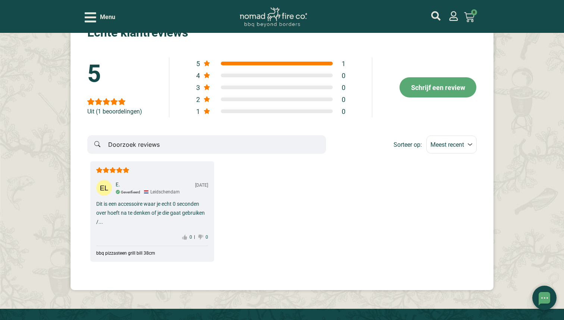
scroll to position [1293, 0]
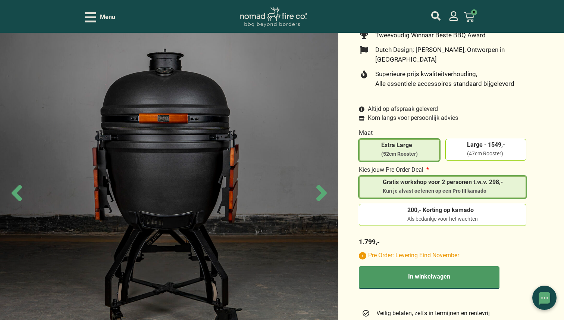
scroll to position [230, 0]
click at [473, 141] on span "Large - 1549,-" at bounding box center [486, 145] width 38 height 8
click at [0, 0] on input "Large - 1549,- (47cm Rooster)" at bounding box center [0, 0] width 0 height 0
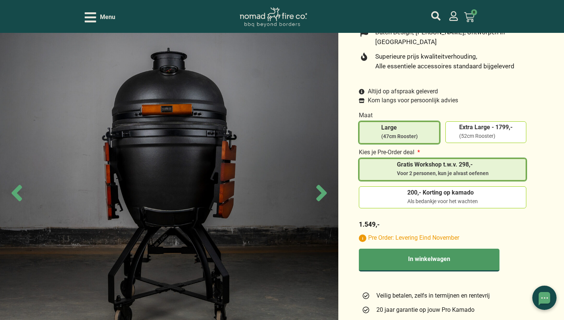
scroll to position [248, 0]
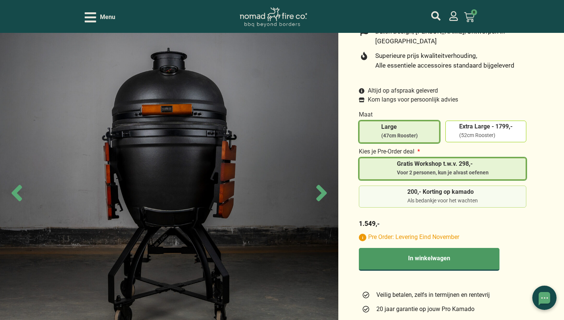
click at [416, 189] on span "200,- Korting op kamado" at bounding box center [443, 193] width 71 height 8
click at [0, 0] on input "200,- Korting op kamado Als bedankje voor het wachten" at bounding box center [0, 0] width 0 height 0
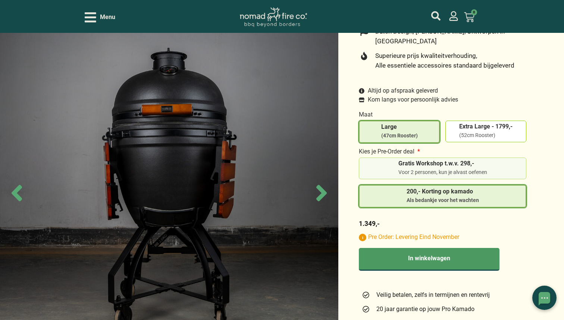
click at [407, 169] on div "Voor 2 personen, kun je alvast oefenen" at bounding box center [443, 172] width 89 height 7
click at [0, 0] on input "Gratis Workshop t.w.v. 298,- Voor 2 personen, kun je alvast oefenen" at bounding box center [0, 0] width 0 height 0
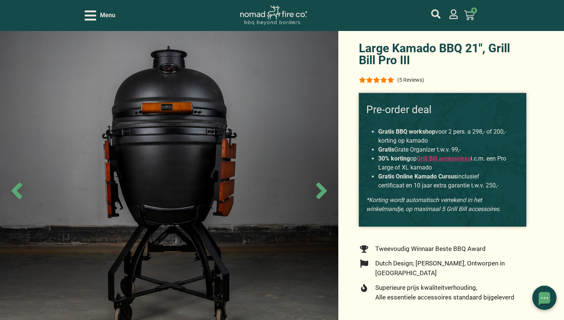
scroll to position [0, 0]
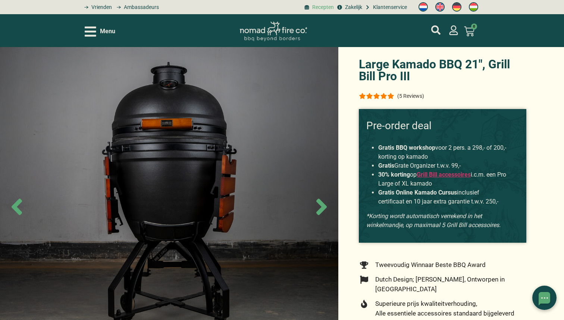
click at [314, 7] on span "Recepten" at bounding box center [323, 7] width 24 height 8
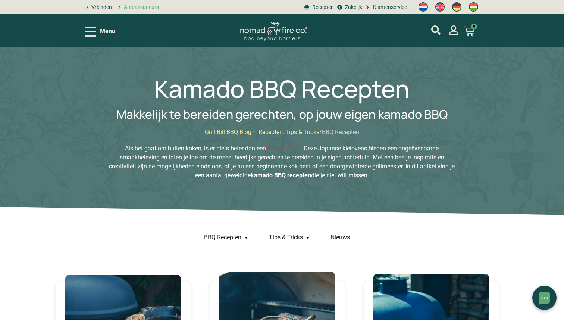
click at [144, 7] on span "Ambassadeurs" at bounding box center [140, 7] width 37 height 8
click at [263, 30] on img at bounding box center [273, 32] width 67 height 20
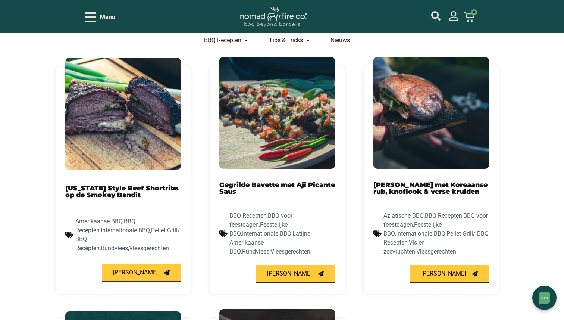
scroll to position [462, 0]
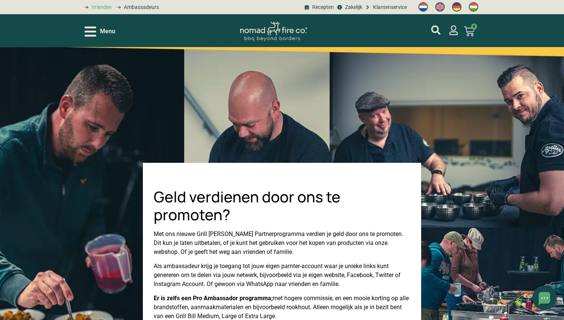
click at [100, 7] on span "Vrienden" at bounding box center [101, 7] width 22 height 8
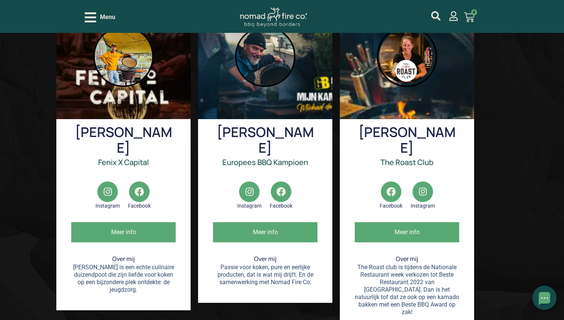
scroll to position [237, 0]
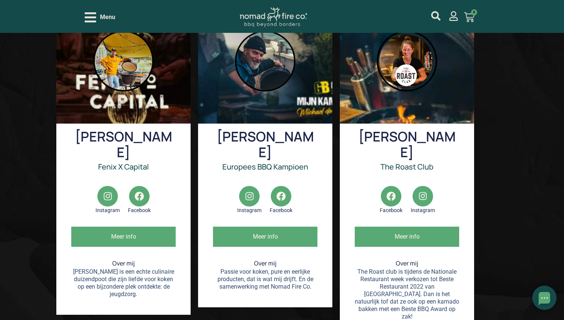
click at [261, 235] on span "Meer info" at bounding box center [265, 237] width 104 height 20
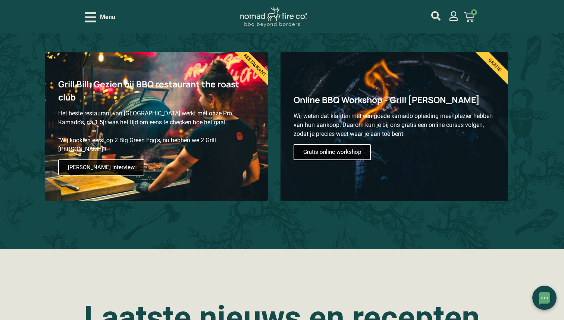
scroll to position [986, 0]
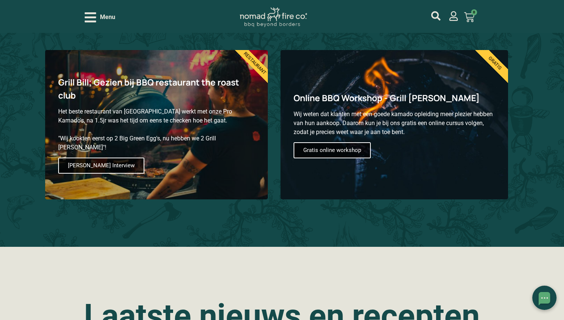
click at [93, 165] on span "Lees Interview" at bounding box center [101, 165] width 86 height 16
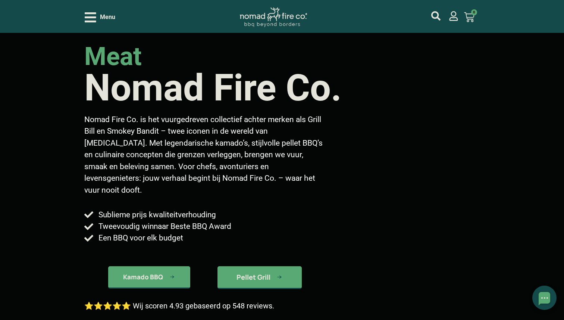
scroll to position [0, 0]
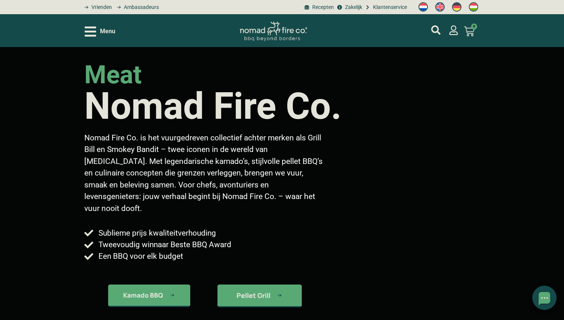
click at [90, 32] on icon "Open/Close Menu" at bounding box center [91, 31] width 12 height 10
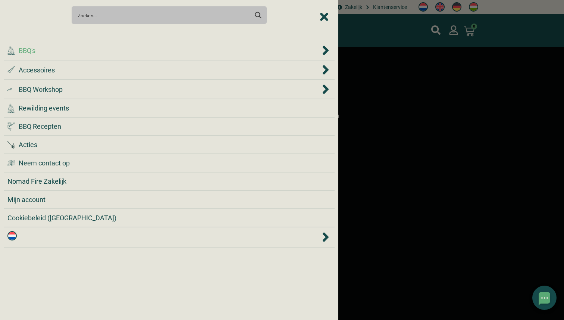
click at [72, 54] on div ".cls-1 { fill: #042e2c; } BBQ's" at bounding box center [163, 51] width 313 height 10
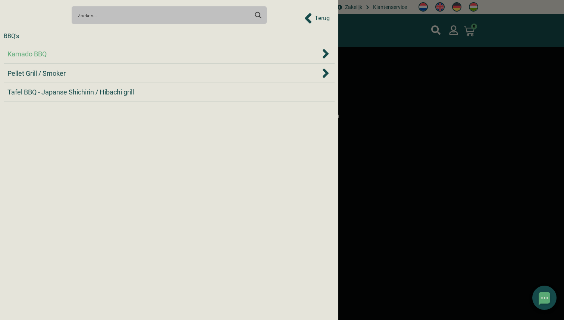
click at [72, 54] on div "Kamado BBQ" at bounding box center [163, 54] width 313 height 10
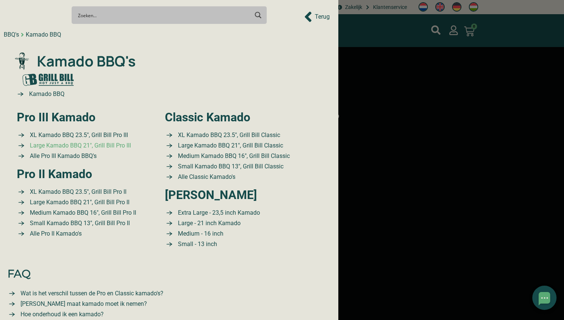
click at [116, 148] on span "Large Kamado BBQ 21″, Grill Bill Pro III" at bounding box center [79, 145] width 103 height 9
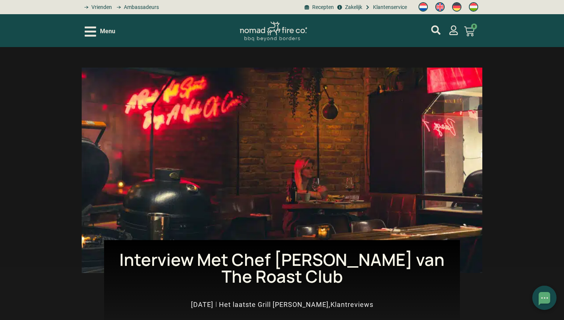
click at [94, 32] on icon "Open/Close Menu" at bounding box center [91, 31] width 12 height 10
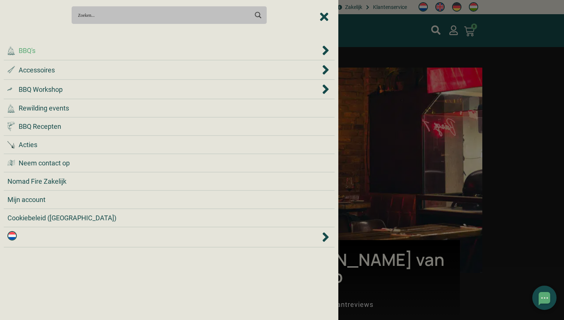
click at [97, 53] on div ".cls-1 { fill: #042e2c; } BBQ's" at bounding box center [163, 51] width 313 height 10
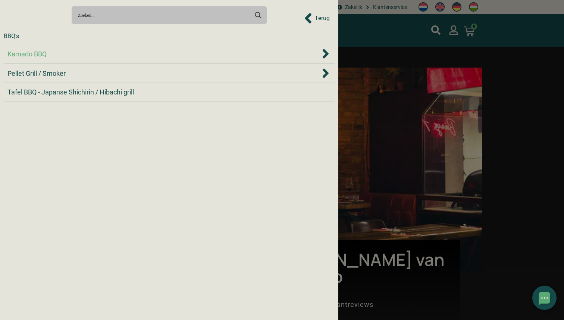
click at [90, 54] on div "Kamado BBQ" at bounding box center [163, 54] width 313 height 10
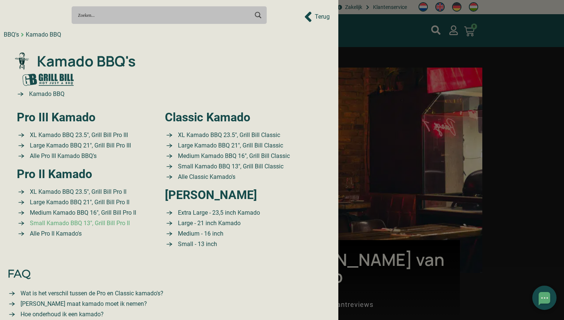
click at [93, 223] on span "Small Kamado BBQ 13″, Grill Bill Pro II" at bounding box center [79, 223] width 102 height 9
click at [99, 146] on span "Large Kamado BBQ 21″, Grill Bill Pro III" at bounding box center [79, 145] width 103 height 9
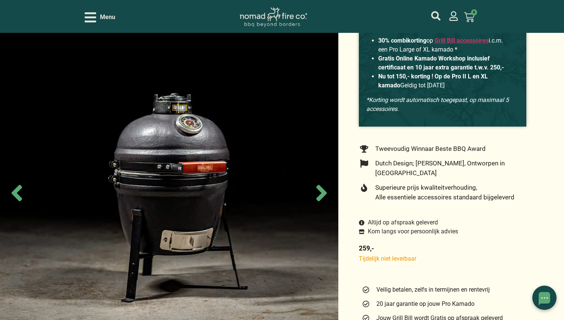
scroll to position [124, 0]
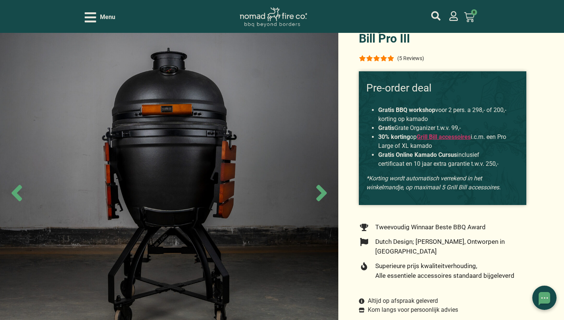
scroll to position [40, 0]
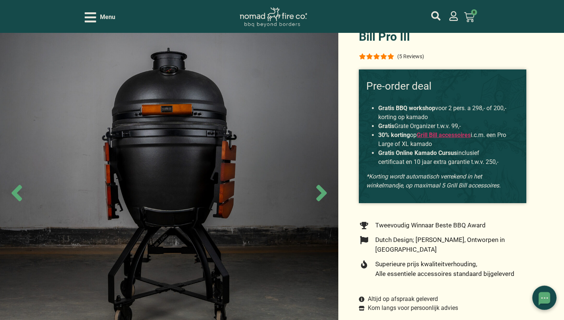
click at [259, 20] on img at bounding box center [273, 17] width 67 height 20
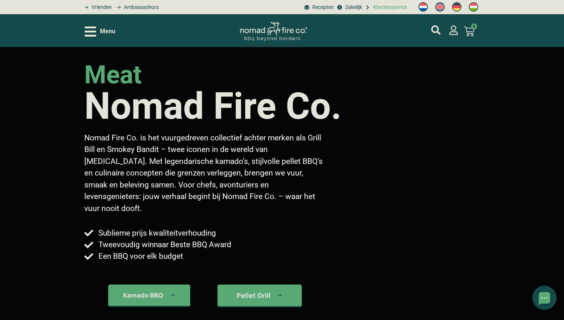
click at [398, 5] on span "Klantenservice" at bounding box center [389, 7] width 36 height 8
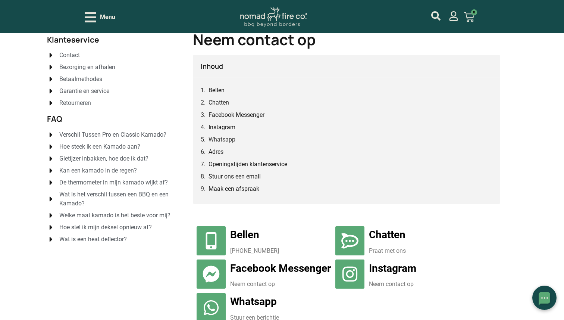
scroll to position [37, 0]
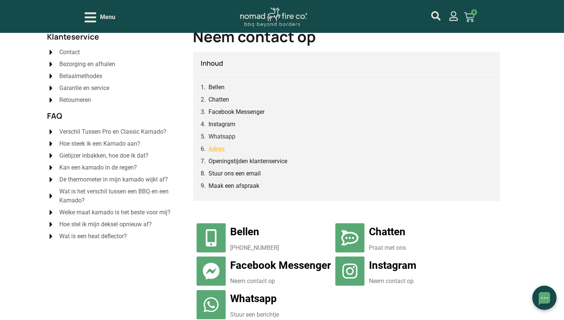
click at [217, 150] on link "Adres" at bounding box center [217, 148] width 16 height 9
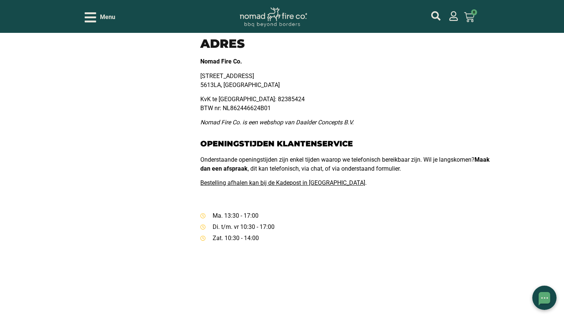
scroll to position [413, 0]
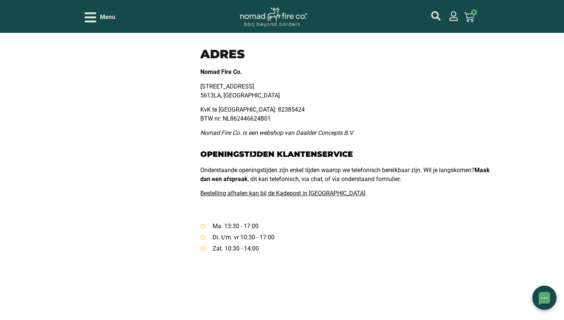
click at [90, 17] on icon "Open/Close Menu" at bounding box center [91, 17] width 12 height 10
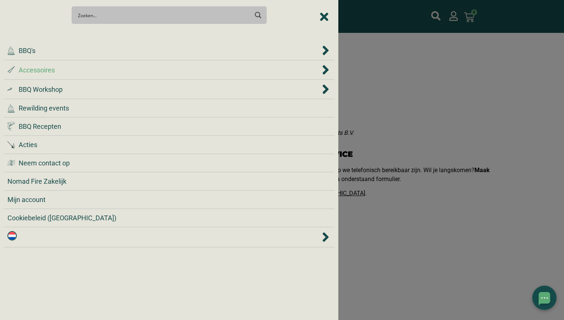
click at [63, 72] on div ".st0 { fill: #2c4a4e; } .st1 { fill: url(#Naamloos_verloop_2); } .st2 { fill: #…" at bounding box center [163, 70] width 313 height 10
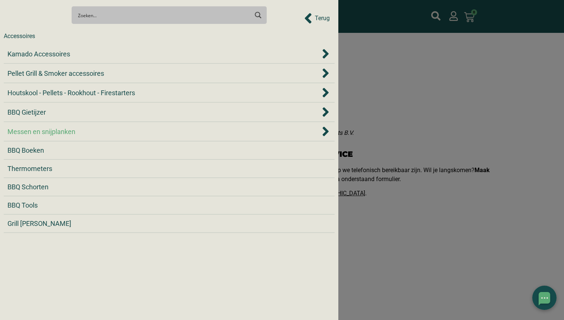
click at [54, 130] on span "Messen en snijplanken" at bounding box center [41, 132] width 68 height 10
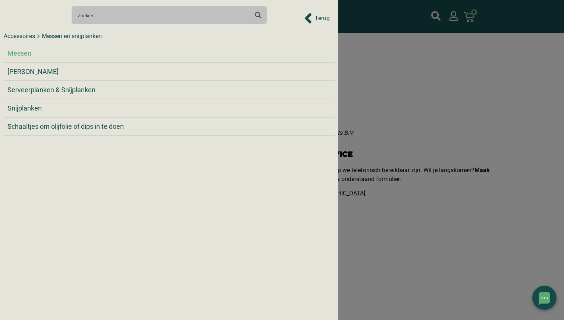
click at [44, 54] on div "Messen" at bounding box center [169, 53] width 324 height 10
click at [17, 52] on span "Messen" at bounding box center [19, 53] width 24 height 10
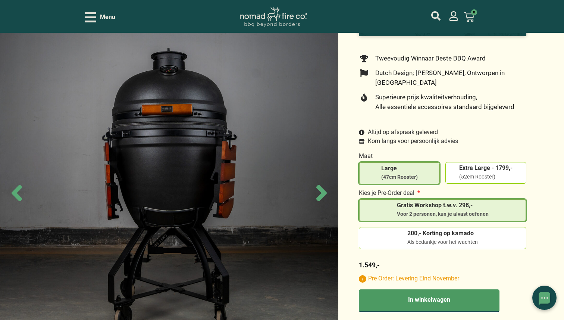
scroll to position [207, 0]
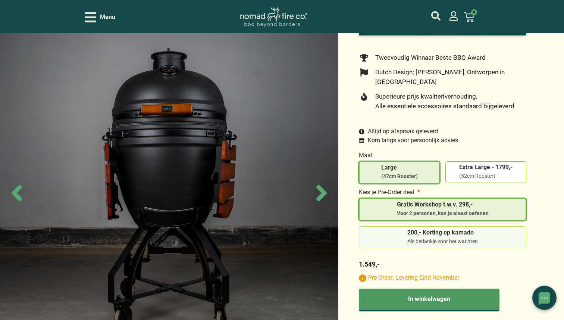
click at [408, 230] on span "200,- Korting op kamado" at bounding box center [443, 234] width 71 height 8
click at [0, 0] on input "200,- Korting op kamado Als bedankje voor het wachten" at bounding box center [0, 0] width 0 height 0
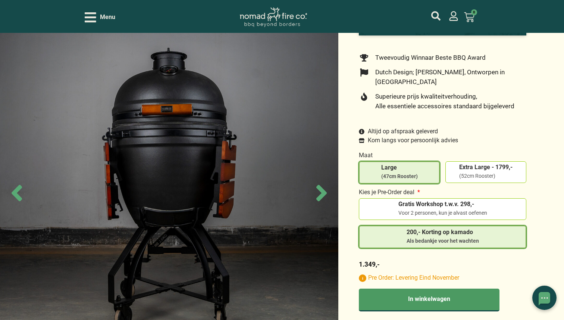
click at [378, 136] on span "Kom langs voor persoonlijk advies" at bounding box center [412, 140] width 92 height 9
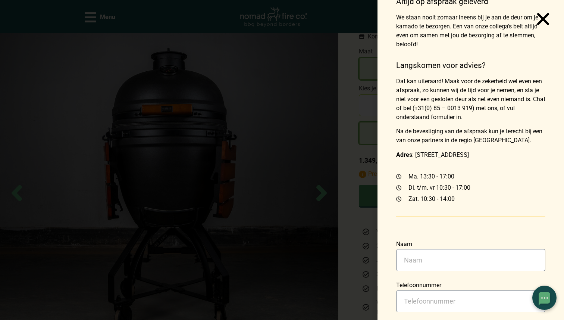
scroll to position [0, 0]
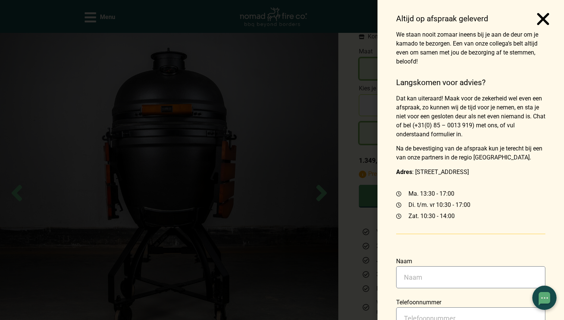
click at [542, 21] on use "Close" at bounding box center [543, 19] width 12 height 12
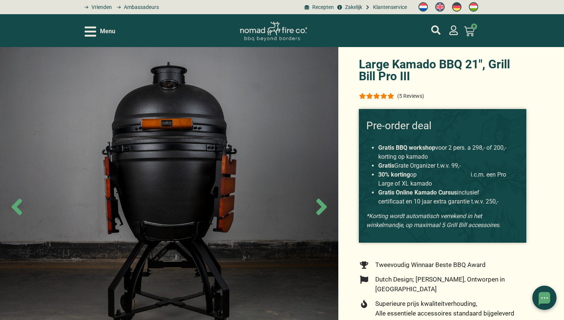
click at [442, 176] on link "Grill Bill accessoires" at bounding box center [444, 174] width 54 height 7
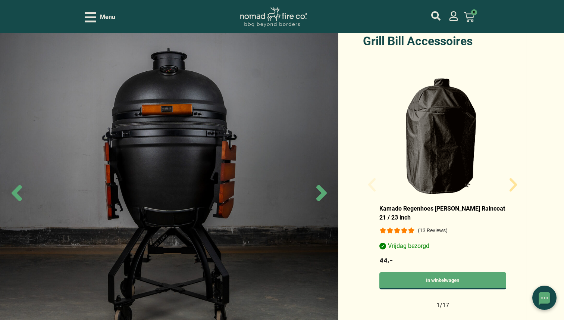
scroll to position [637, 0]
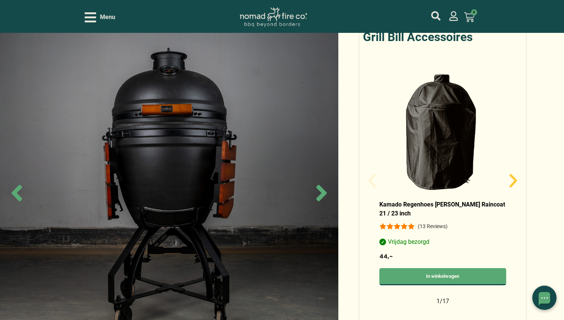
click at [511, 172] on icon "Volgende slide" at bounding box center [514, 181] width 18 height 18
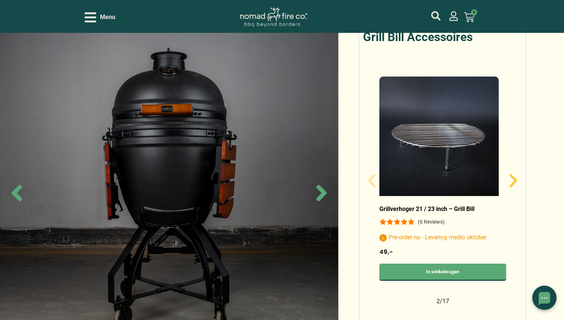
click at [511, 172] on icon "Volgende slide" at bounding box center [514, 181] width 18 height 18
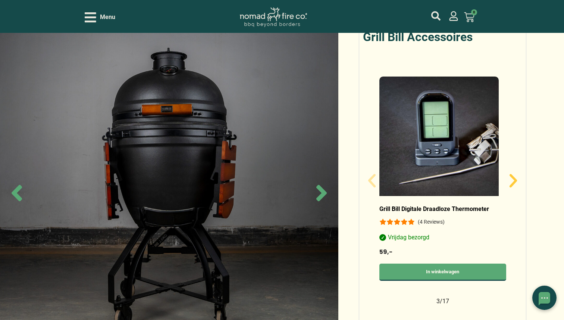
click at [511, 172] on icon "Volgende slide" at bounding box center [514, 181] width 18 height 18
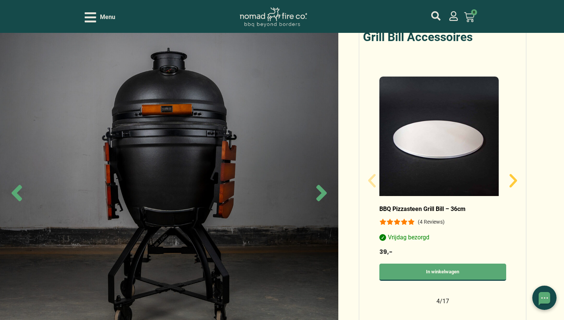
click at [511, 172] on icon "Volgende slide" at bounding box center [514, 181] width 18 height 18
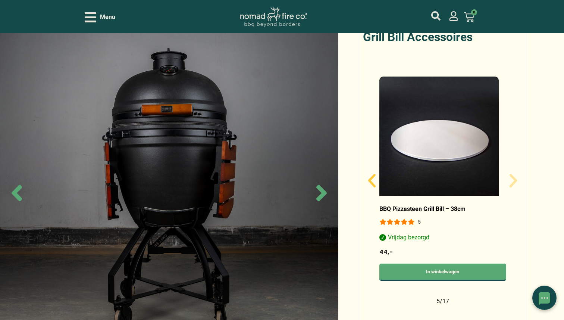
click at [372, 172] on icon "Vorige slide" at bounding box center [372, 181] width 18 height 18
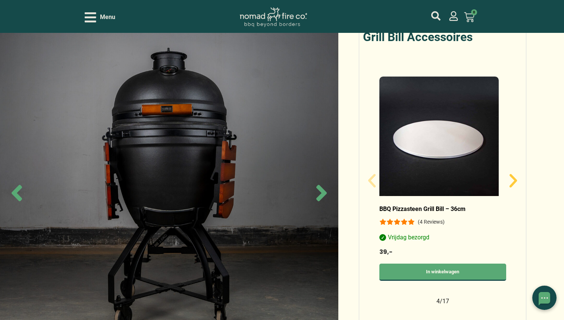
click at [514, 174] on icon "Volgende slide" at bounding box center [513, 180] width 7 height 13
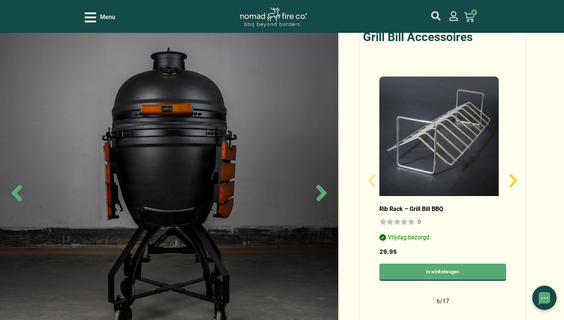
click at [514, 174] on icon "Volgende slide" at bounding box center [513, 180] width 7 height 13
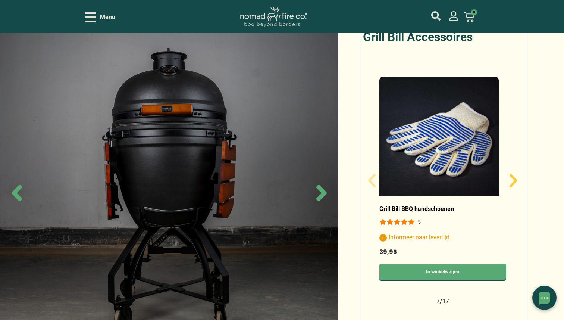
click at [514, 174] on icon "Volgende slide" at bounding box center [513, 180] width 7 height 13
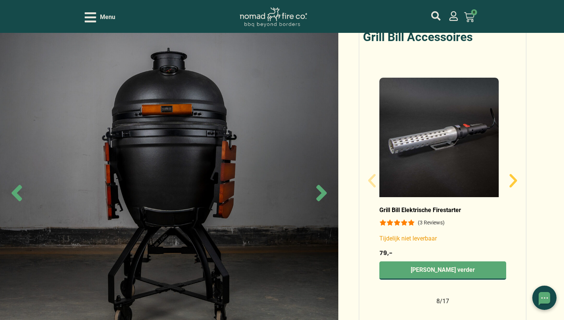
click at [514, 174] on icon "Volgende slide" at bounding box center [513, 180] width 7 height 13
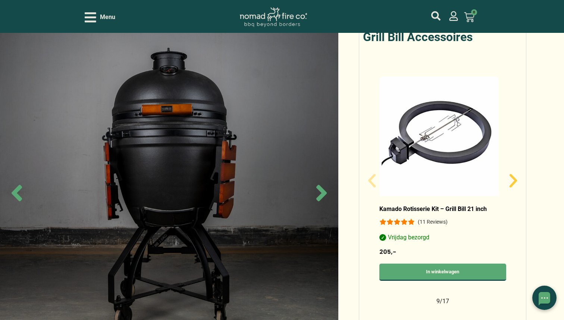
click at [514, 174] on icon "Volgende slide" at bounding box center [513, 180] width 7 height 13
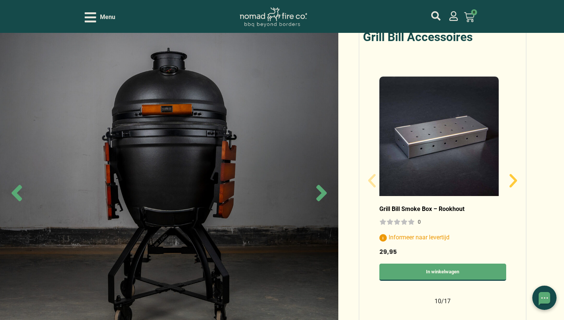
click at [514, 174] on icon "Volgende slide" at bounding box center [513, 180] width 7 height 13
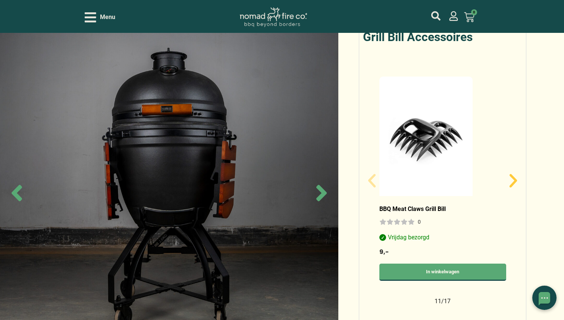
click at [514, 174] on icon "Volgende slide" at bounding box center [513, 180] width 7 height 13
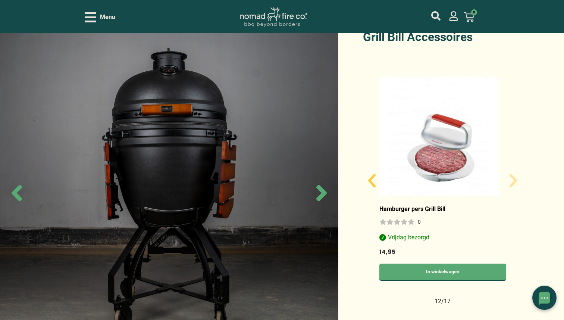
click at [369, 172] on icon "Vorige slide" at bounding box center [372, 181] width 18 height 18
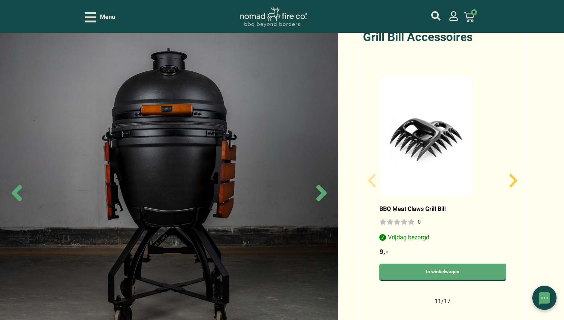
click at [517, 172] on icon "Volgende slide" at bounding box center [514, 181] width 18 height 18
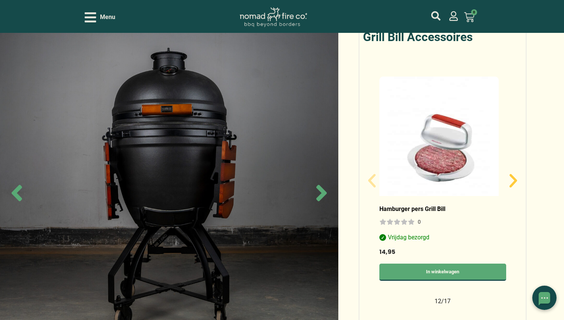
click at [517, 172] on icon "Volgende slide" at bounding box center [514, 181] width 18 height 18
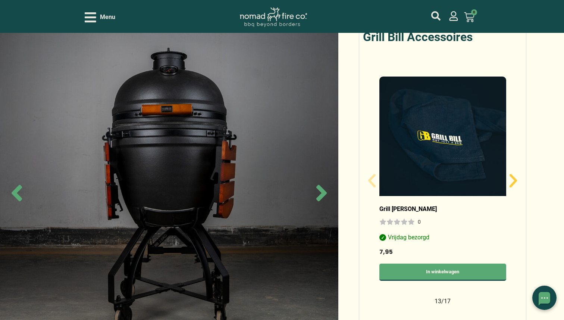
click at [517, 172] on icon "Volgende slide" at bounding box center [514, 181] width 18 height 18
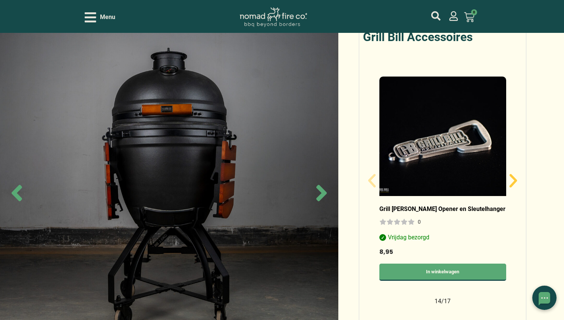
click at [517, 172] on icon "Volgende slide" at bounding box center [514, 181] width 18 height 18
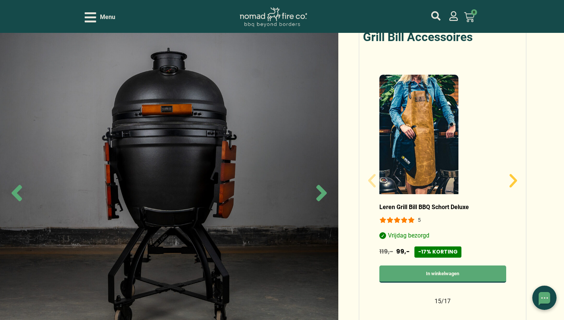
click at [517, 172] on icon "Volgende slide" at bounding box center [514, 181] width 18 height 18
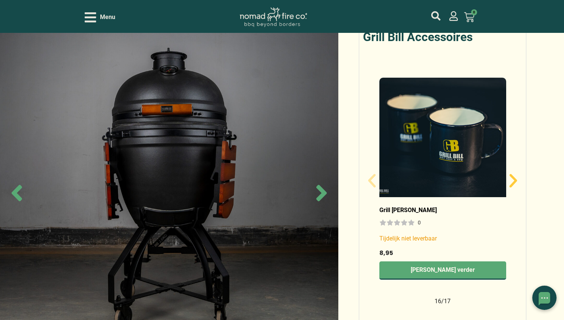
click at [517, 172] on icon "Volgende slide" at bounding box center [514, 181] width 18 height 18
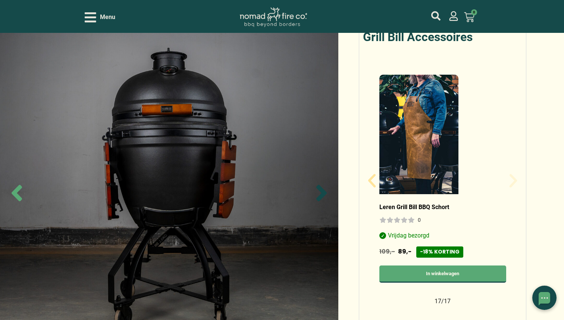
click at [322, 192] on icon "Next slide" at bounding box center [321, 193] width 10 height 16
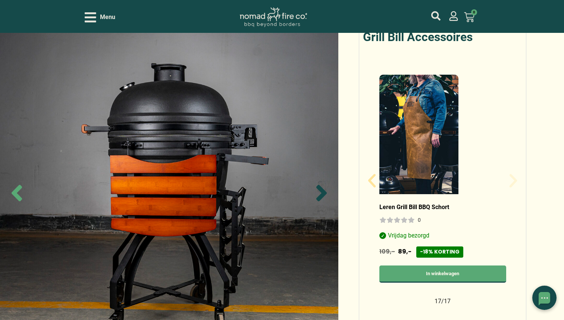
click at [322, 192] on icon "Next slide" at bounding box center [321, 193] width 10 height 16
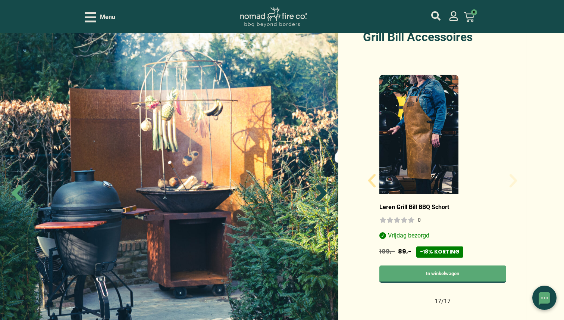
click at [322, 192] on icon "Next slide" at bounding box center [321, 193] width 10 height 16
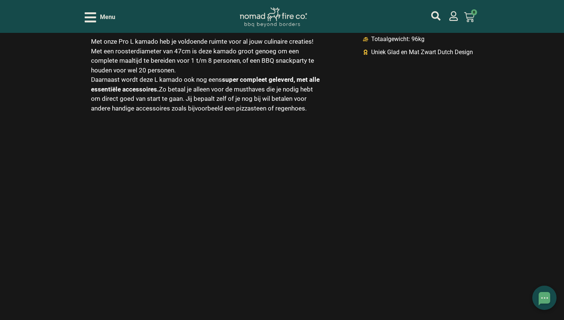
scroll to position [1179, 0]
click at [128, 75] on strong "super compleet geleverd, met alle essentiële accessoires." at bounding box center [205, 83] width 229 height 17
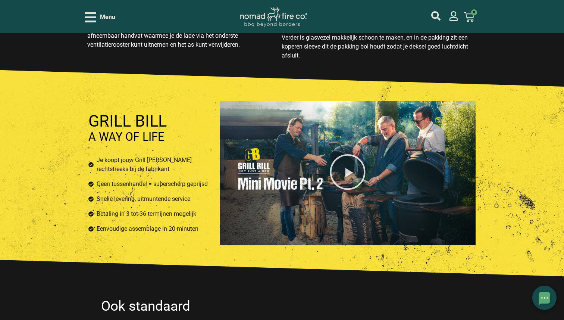
scroll to position [2365, 0]
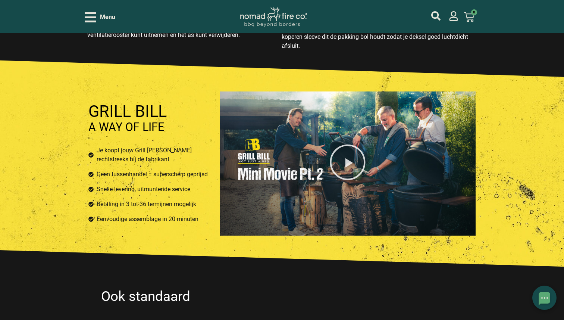
click at [347, 150] on icon "Video afspelen over mini movie pt 2" at bounding box center [347, 161] width 35 height 35
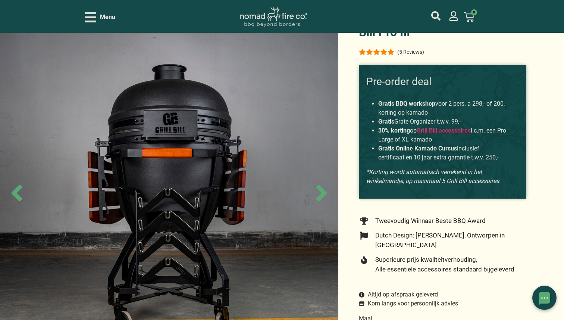
scroll to position [43, 0]
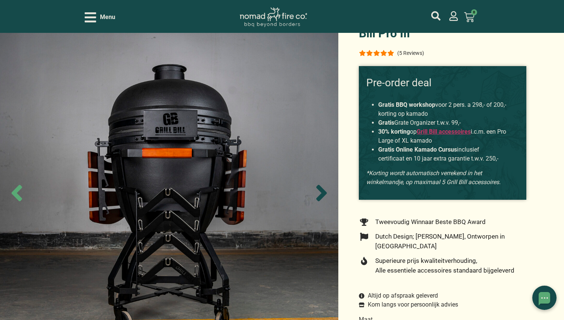
click at [321, 191] on icon "Next slide" at bounding box center [321, 193] width 10 height 16
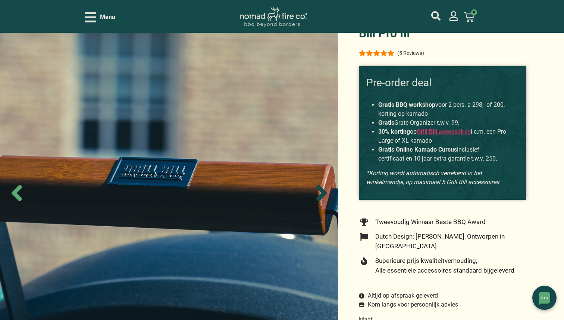
click at [321, 191] on icon "Next slide" at bounding box center [321, 193] width 10 height 16
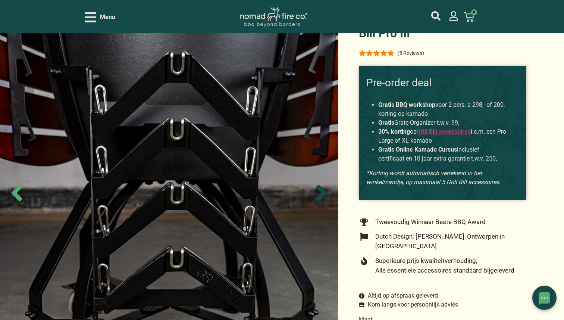
click at [321, 191] on icon "Next slide" at bounding box center [321, 193] width 10 height 16
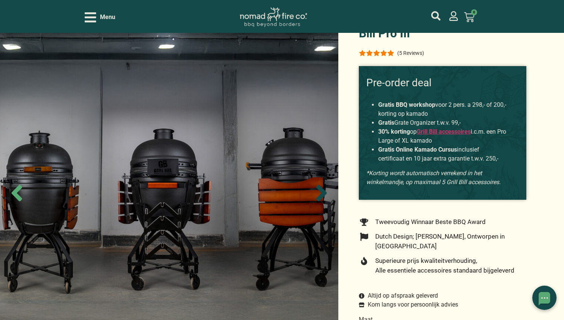
click at [321, 191] on icon "Next slide" at bounding box center [321, 193] width 10 height 16
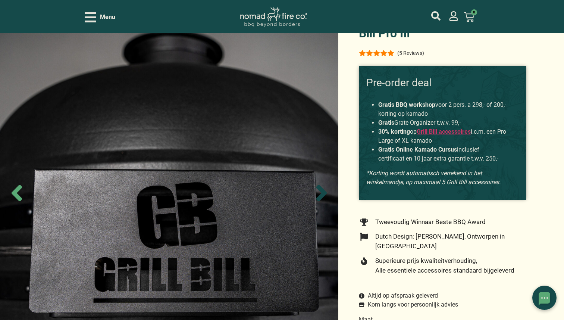
click at [321, 191] on icon "Next slide" at bounding box center [321, 193] width 10 height 16
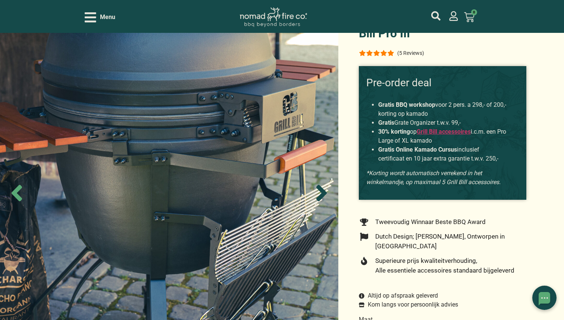
scroll to position [0, 0]
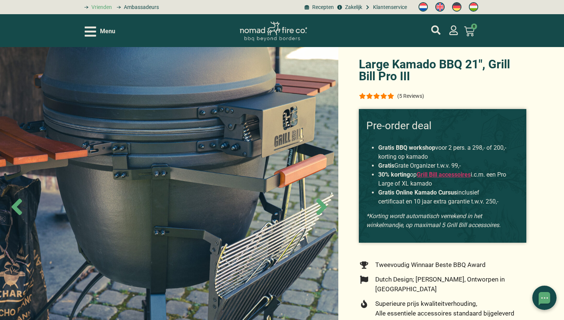
click at [103, 7] on span "Vrienden" at bounding box center [101, 7] width 22 height 8
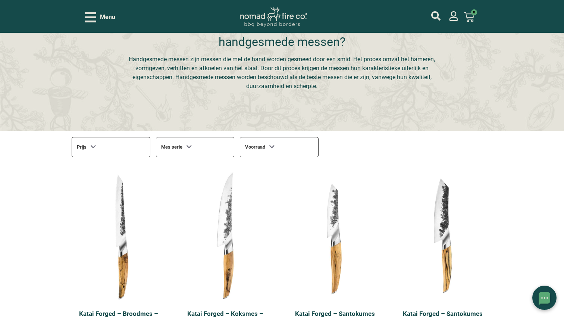
scroll to position [242, 0]
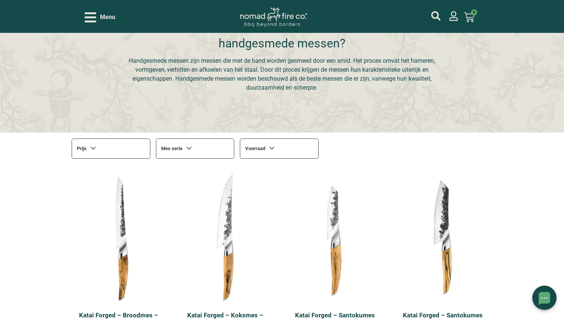
click at [199, 150] on div "Mes serie" at bounding box center [195, 148] width 78 height 20
click at [200, 147] on div "Mes serie" at bounding box center [195, 148] width 78 height 20
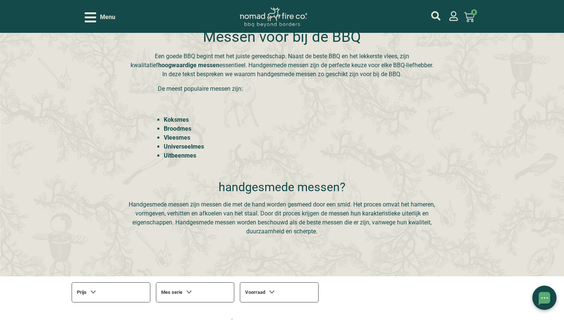
scroll to position [97, 0]
click at [174, 140] on strong "Vleesmes" at bounding box center [177, 138] width 26 height 7
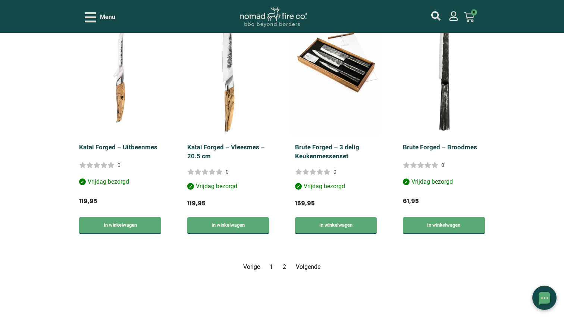
scroll to position [1185, 0]
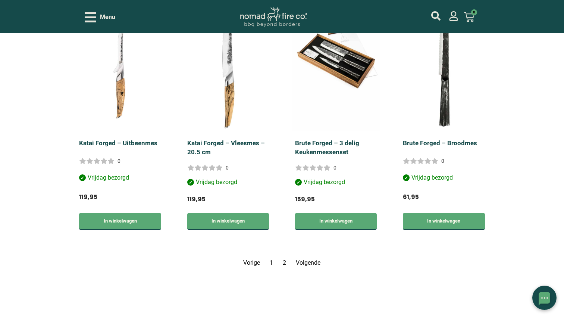
click at [285, 259] on link "Pagina 2" at bounding box center [284, 262] width 3 height 7
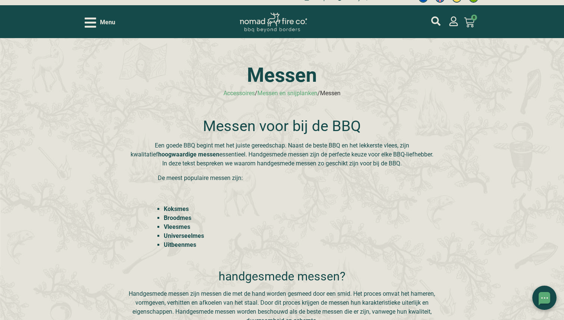
scroll to position [10, 0]
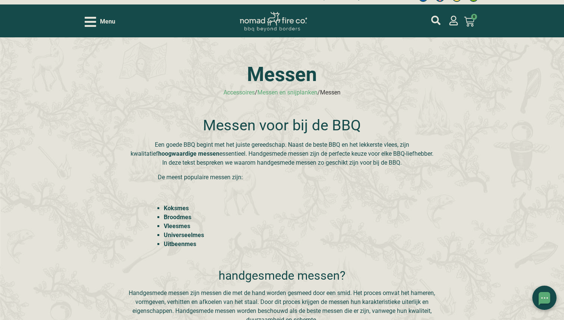
click at [90, 24] on icon "Open/Close Menu" at bounding box center [91, 21] width 12 height 13
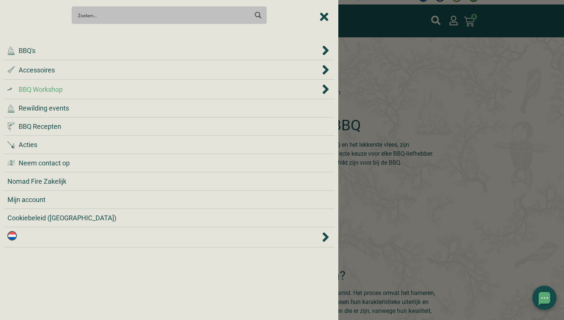
click at [53, 97] on li ".cls-1 { fill: #042e2c; } BBQ Workshop" at bounding box center [169, 89] width 331 height 19
click at [54, 91] on span "BBQ Workshop" at bounding box center [41, 89] width 44 height 10
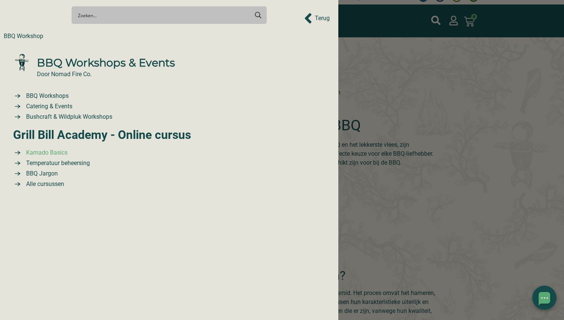
click at [54, 153] on span "Kamado Basics" at bounding box center [45, 152] width 43 height 9
click at [49, 97] on span "BBQ Workshops" at bounding box center [46, 95] width 44 height 9
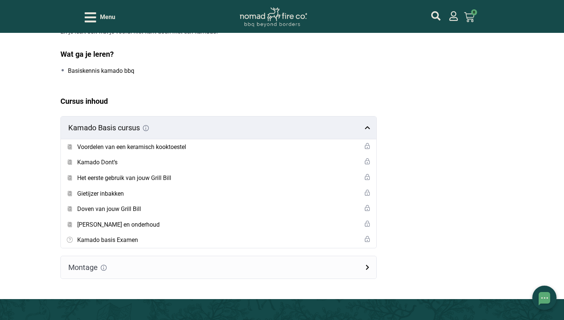
scroll to position [388, 0]
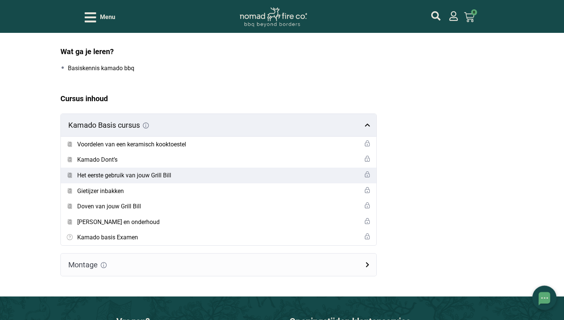
click at [164, 177] on h5 "Het eerste gebruik van jouw Grill Bill" at bounding box center [124, 176] width 94 height 10
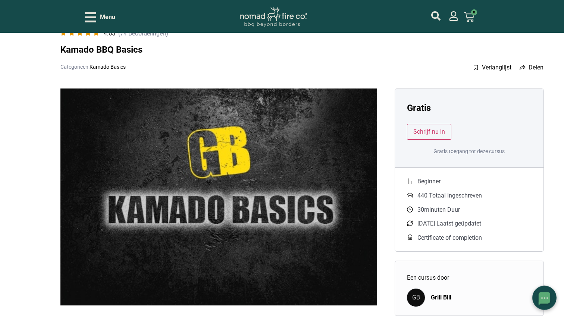
scroll to position [0, 0]
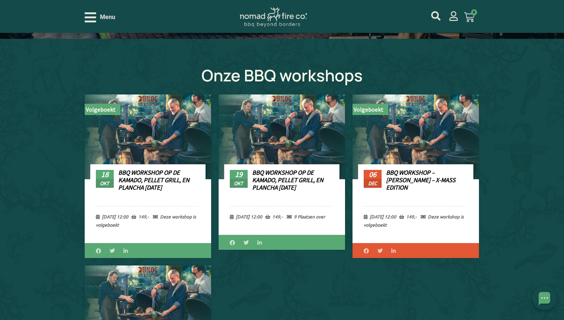
scroll to position [259, 0]
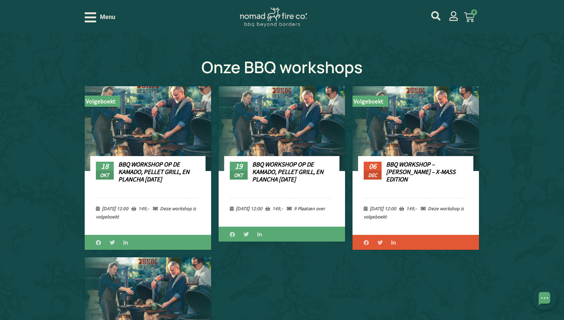
click at [132, 165] on link "BBQ Workshop op de Kamado, Pellet Grill, en Plancha [DATE]" at bounding box center [153, 172] width 71 height 24
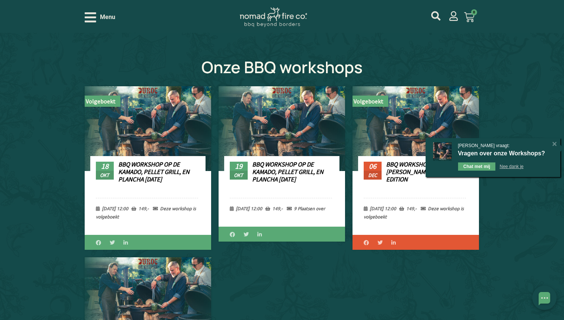
click at [554, 145] on div "[X]" at bounding box center [554, 143] width 7 height 7
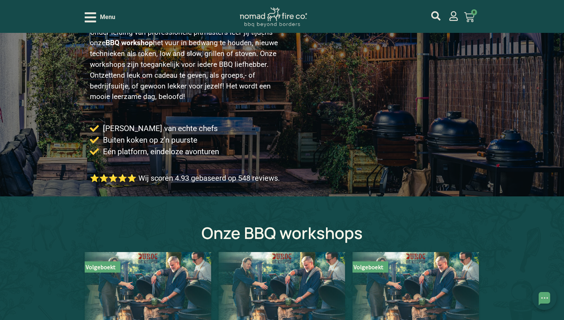
scroll to position [0, 0]
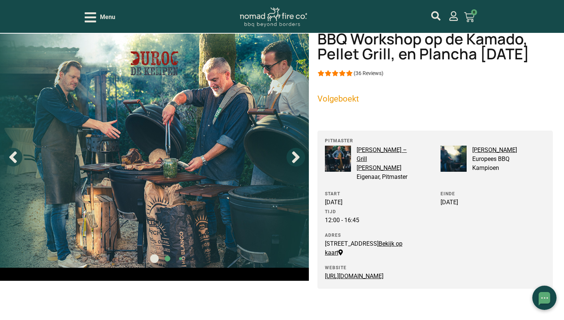
scroll to position [28, 0]
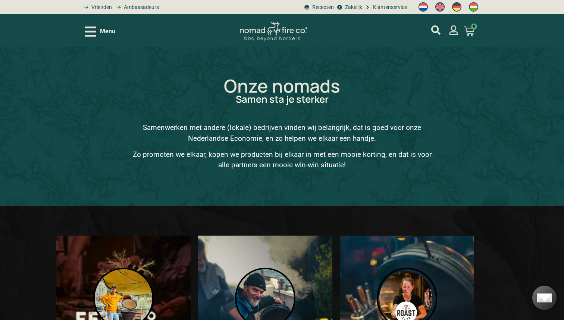
click at [263, 36] on img at bounding box center [273, 32] width 67 height 20
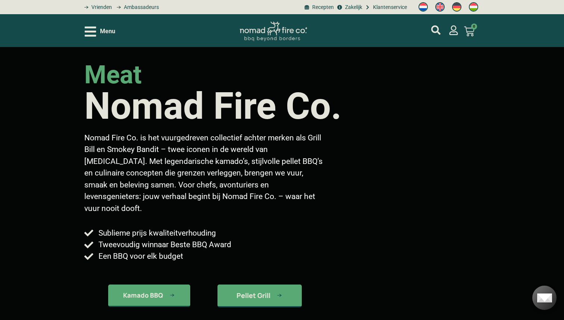
click at [89, 31] on icon "Open/Close Menu" at bounding box center [91, 31] width 12 height 10
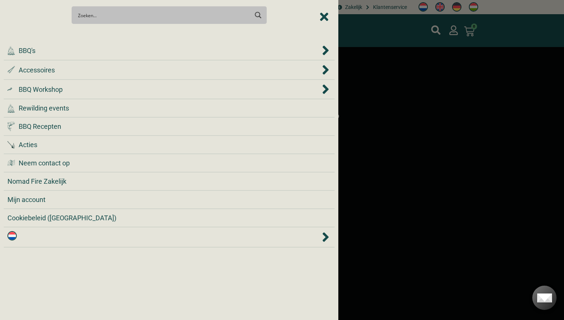
click at [322, 16] on div "Search Meer resultaten... Filter op categorie Accessoires BBQ Boeken BBQ Gietij…" at bounding box center [169, 15] width 331 height 26
click at [325, 16] on div "Search Meer resultaten... Filter op categorie Accessoires BBQ Boeken BBQ Gietij…" at bounding box center [169, 15] width 331 height 26
click at [323, 17] on div "Search Meer resultaten... Filter op categorie Accessoires BBQ Boeken BBQ Gietij…" at bounding box center [169, 15] width 331 height 26
click at [380, 7] on div at bounding box center [282, 160] width 564 height 320
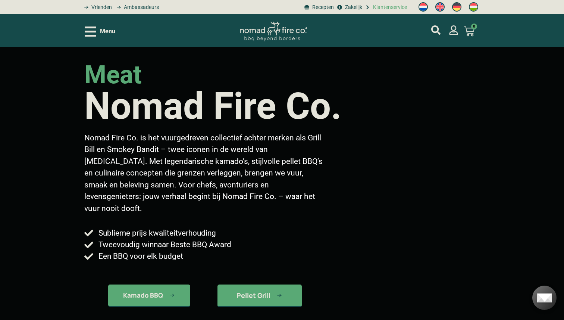
click at [386, 7] on span "Klantenservice" at bounding box center [389, 7] width 36 height 8
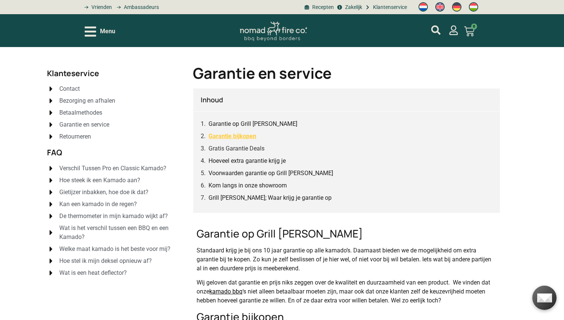
click at [249, 138] on link "Garantie bijkopen" at bounding box center [233, 135] width 48 height 9
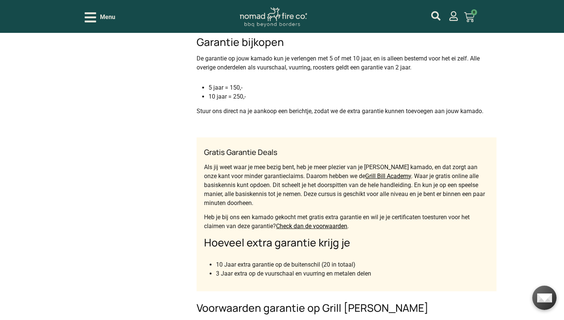
scroll to position [276, 0]
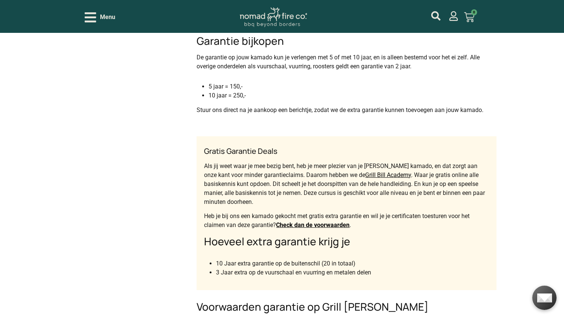
click at [312, 225] on link "Check dan de voorwaarden" at bounding box center [313, 224] width 74 height 7
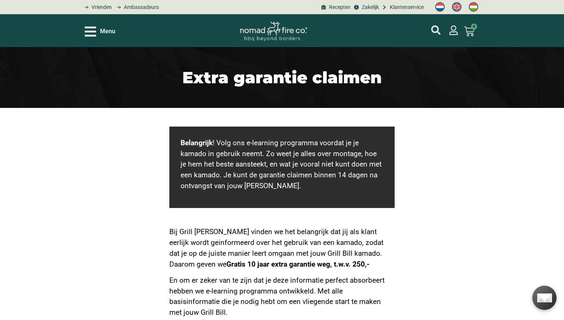
click at [103, 34] on span "Menu" at bounding box center [107, 31] width 15 height 9
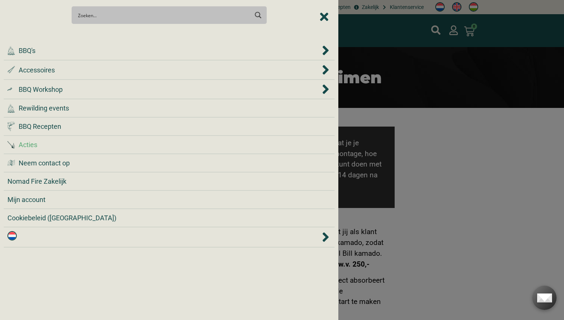
click at [34, 143] on span "Acties" at bounding box center [28, 145] width 19 height 10
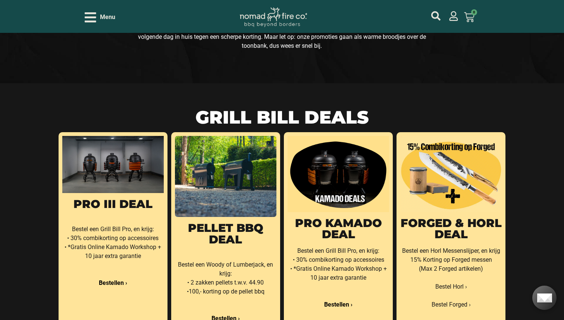
scroll to position [125, 0]
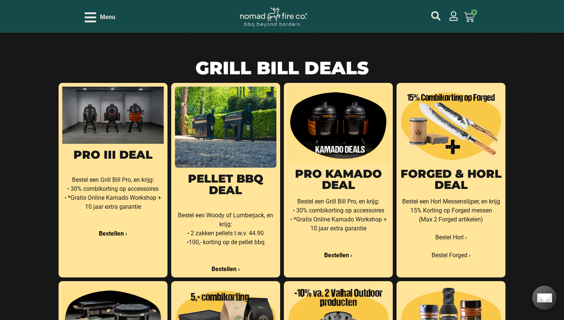
click at [114, 187] on p "Bestel een Grill Bill Pro, en krijg: • 30% combikorting op accessoires • *Grati…" at bounding box center [113, 202] width 102 height 72
click at [116, 156] on link "PRO III Deal" at bounding box center [113, 155] width 79 height 14
click at [108, 156] on link "PRO III Deal" at bounding box center [113, 155] width 79 height 14
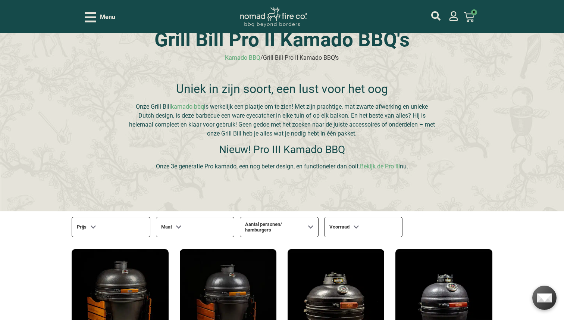
scroll to position [46, 0]
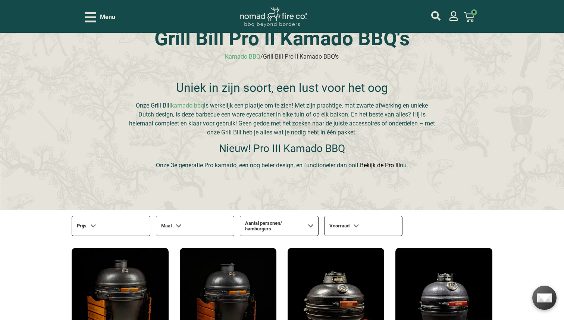
click at [381, 166] on link "Bekijk de Pro III" at bounding box center [380, 165] width 40 height 7
